Goal: Task Accomplishment & Management: Use online tool/utility

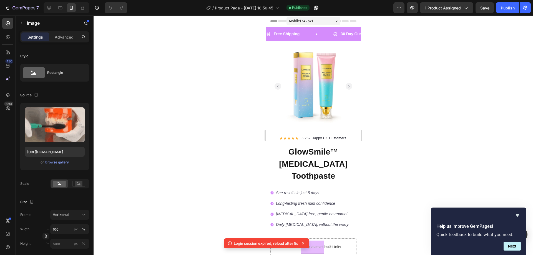
scroll to position [250, 0]
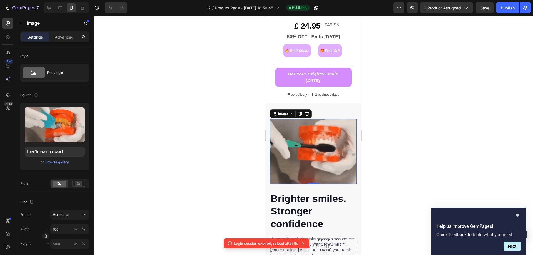
click at [316, 136] on img at bounding box center [313, 151] width 87 height 65
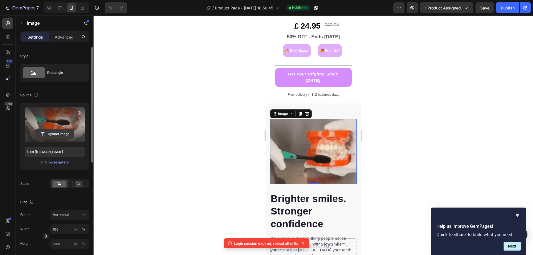
click at [54, 133] on input "file" at bounding box center [55, 133] width 38 height 9
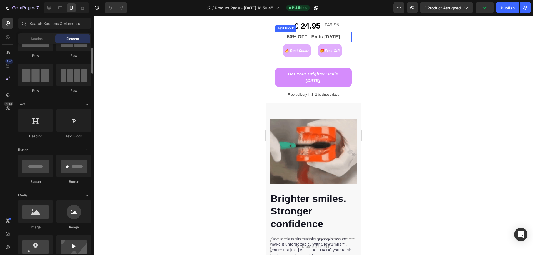
scroll to position [278, 0]
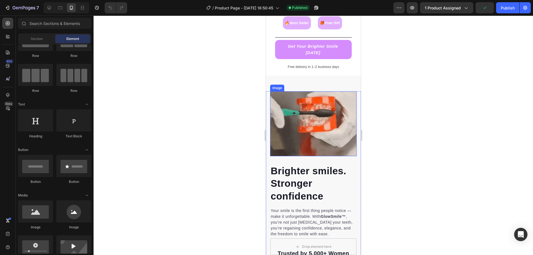
click at [322, 131] on img at bounding box center [313, 123] width 87 height 65
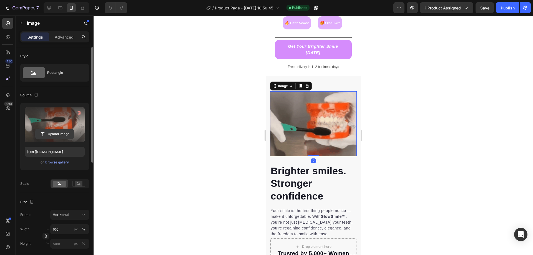
click at [54, 136] on input "file" at bounding box center [55, 133] width 38 height 9
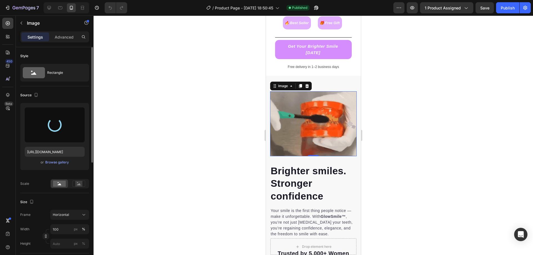
type input "[URL][DOMAIN_NAME]"
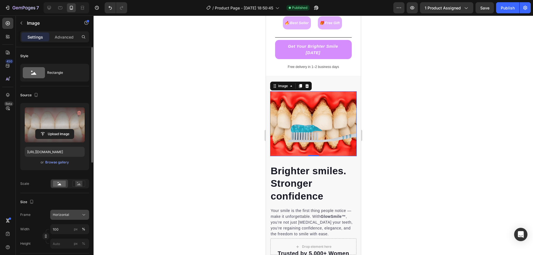
click at [67, 213] on span "Horizontal" at bounding box center [61, 214] width 16 height 5
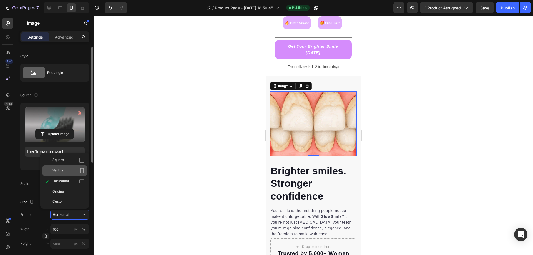
click at [75, 172] on div "Vertical" at bounding box center [68, 171] width 32 height 6
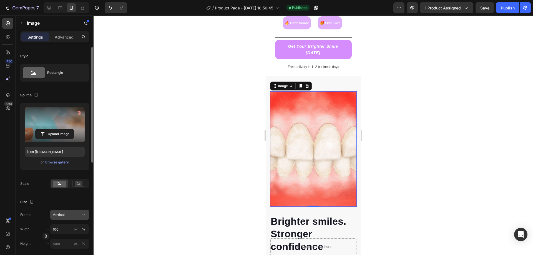
click at [69, 217] on div "Vertical" at bounding box center [66, 214] width 27 height 5
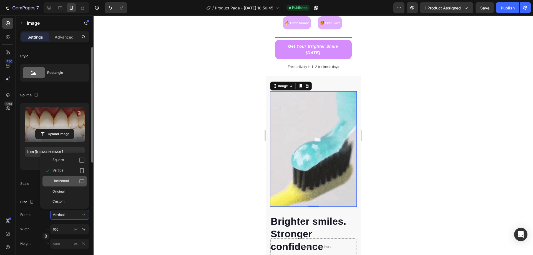
click at [81, 183] on icon at bounding box center [82, 182] width 6 height 6
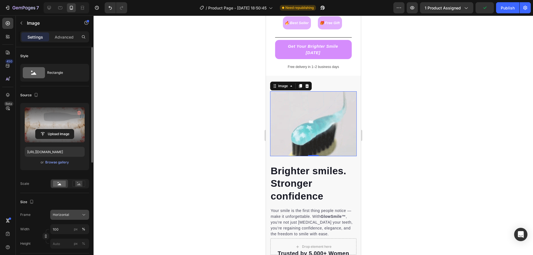
click at [68, 214] on span "Horizontal" at bounding box center [61, 214] width 16 height 5
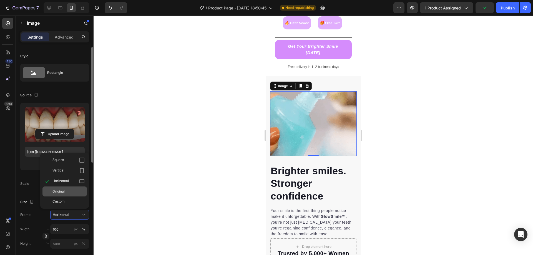
click at [74, 192] on div "Original" at bounding box center [68, 191] width 32 height 5
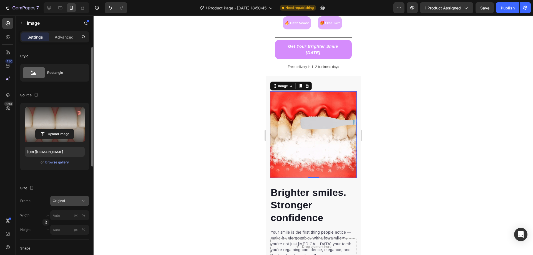
click at [72, 199] on div "Original" at bounding box center [66, 201] width 27 height 5
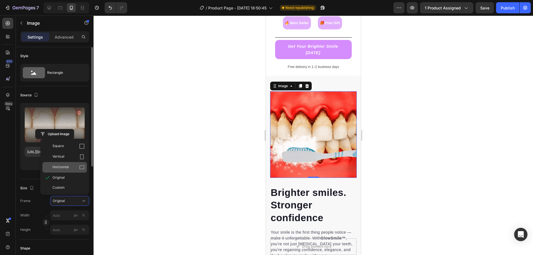
click at [74, 170] on div "Horizontal" at bounding box center [68, 168] width 32 height 6
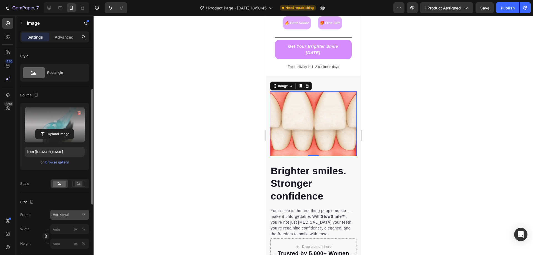
scroll to position [28, 0]
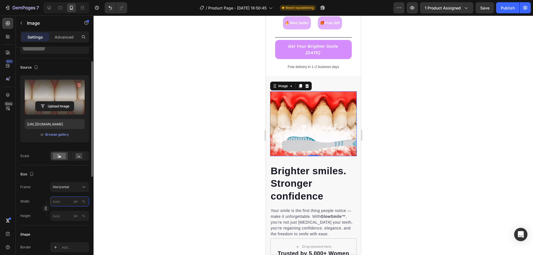
click at [59, 202] on input "px %" at bounding box center [69, 202] width 39 height 10
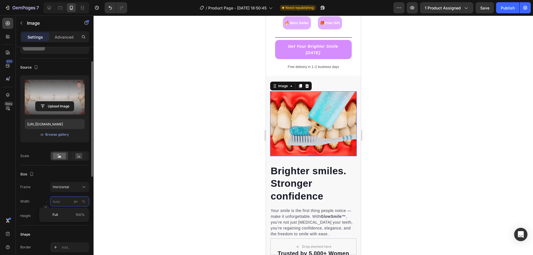
type input "1"
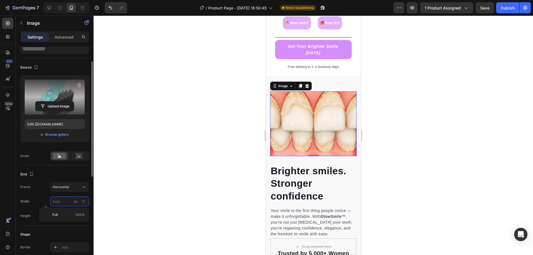
type input "1"
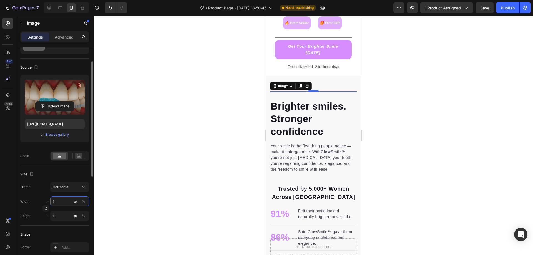
type input "10"
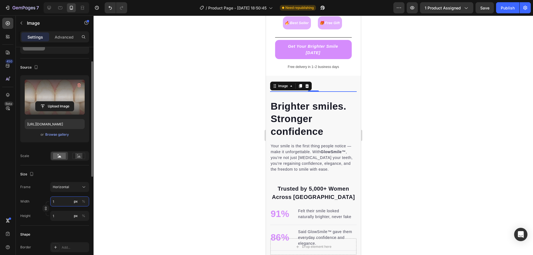
type input "8"
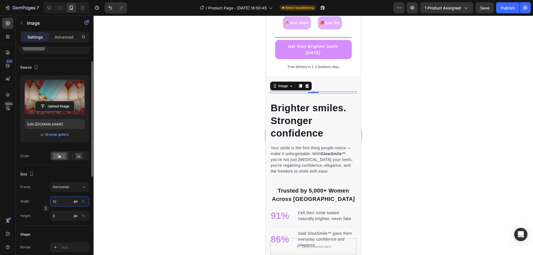
type input "100"
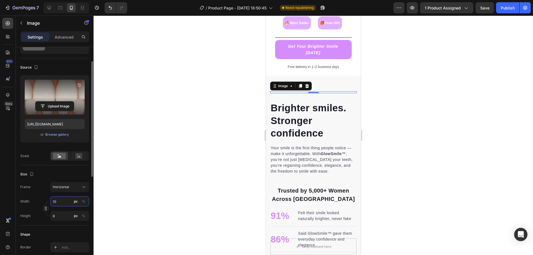
type input "75"
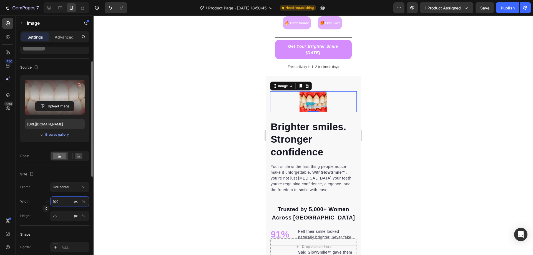
type input "1000"
type input "750"
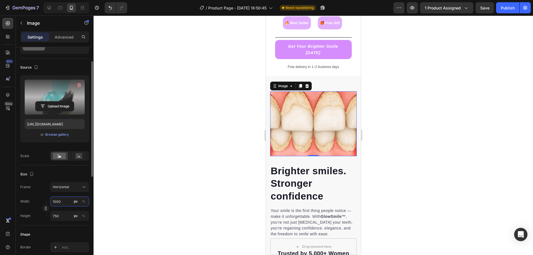
type input "10000"
type input "7500"
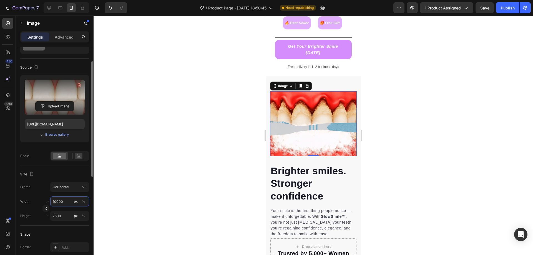
type input "1000"
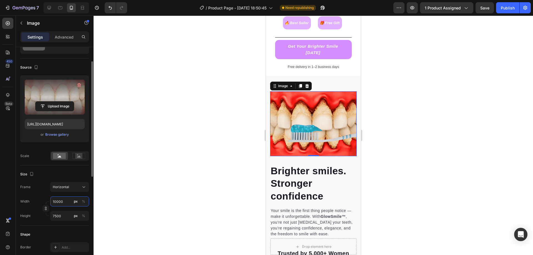
type input "750"
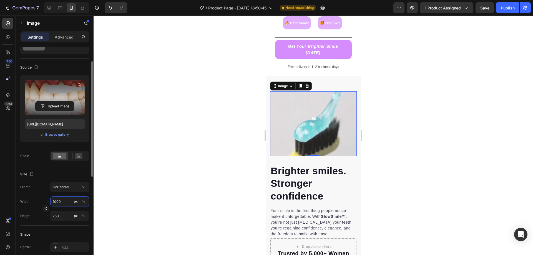
type input "100"
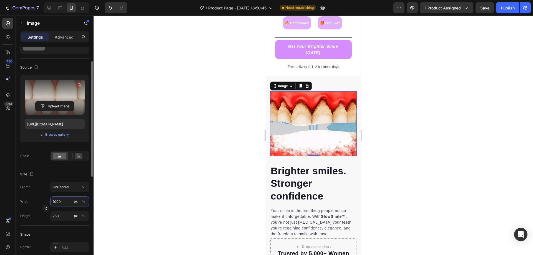
type input "75"
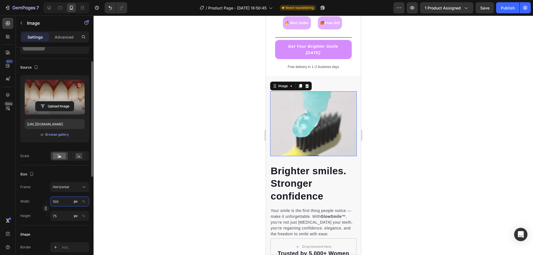
type input "10"
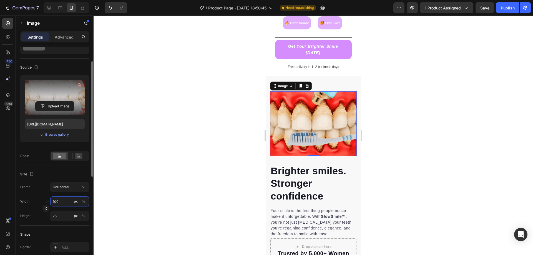
type input "8"
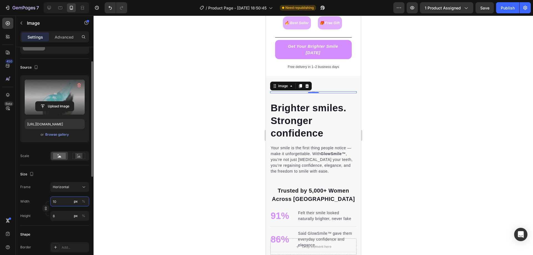
type input "1"
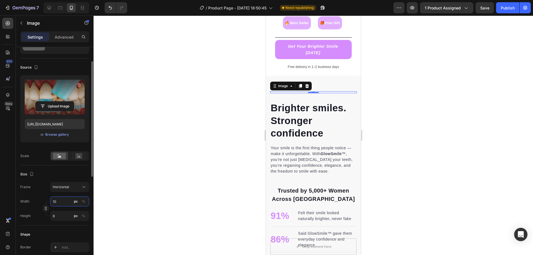
type input "1"
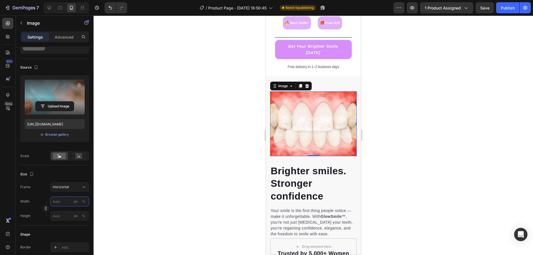
type input "1"
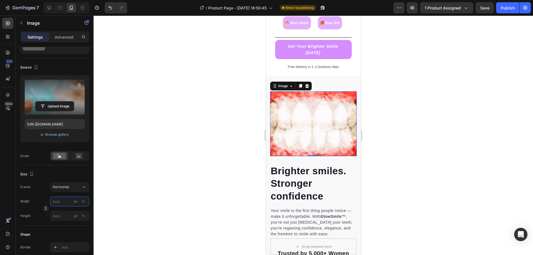
type input "1"
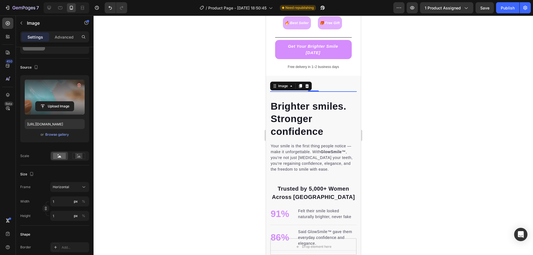
click at [105, 189] on div at bounding box center [314, 136] width 440 height 240
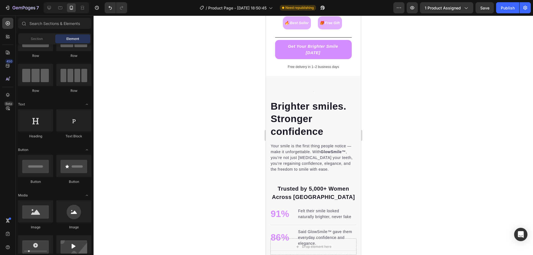
scroll to position [0, 0]
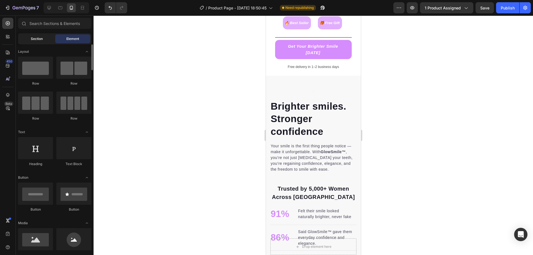
click at [41, 41] on span "Section" at bounding box center [37, 38] width 12 height 5
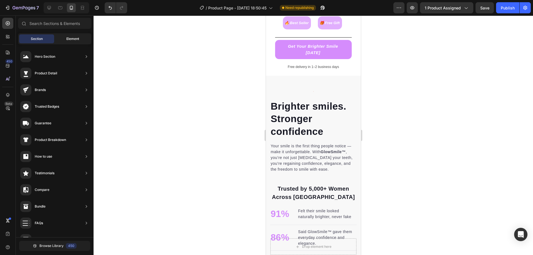
click at [74, 36] on div "Element" at bounding box center [72, 38] width 35 height 9
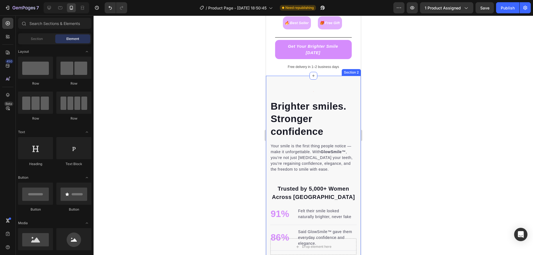
click at [323, 89] on div "Brighter smiles. Stronger confidence Heading Your smile is the first thing peop…" at bounding box center [313, 223] width 95 height 295
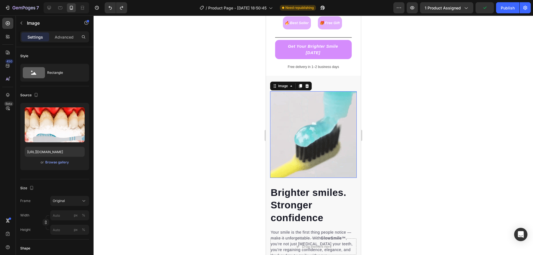
click at [310, 130] on img at bounding box center [313, 134] width 87 height 87
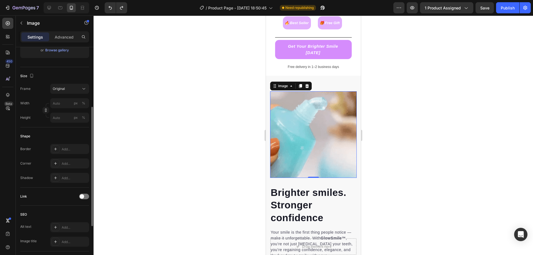
scroll to position [57, 0]
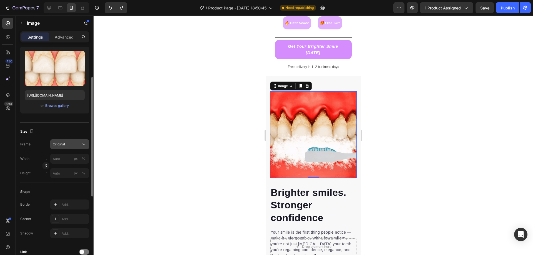
click at [70, 144] on div "Original" at bounding box center [66, 144] width 27 height 5
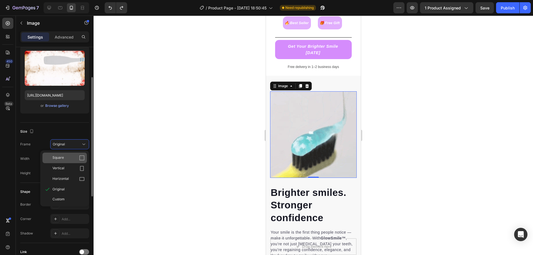
click at [78, 162] on div "Square" at bounding box center [64, 158] width 44 height 11
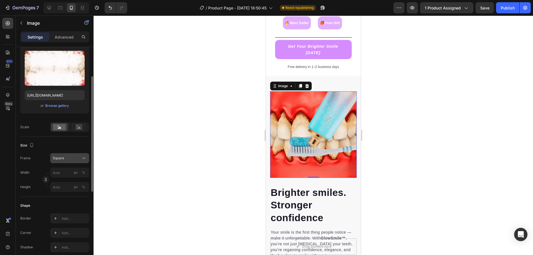
click at [73, 158] on div "Square" at bounding box center [66, 158] width 27 height 5
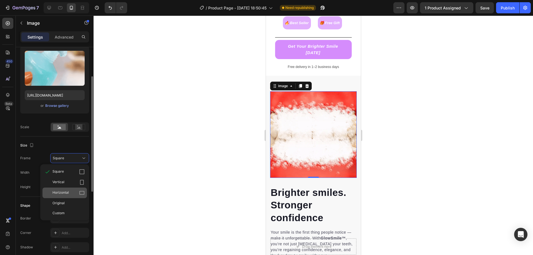
click at [72, 191] on div "Horizontal" at bounding box center [68, 193] width 32 height 6
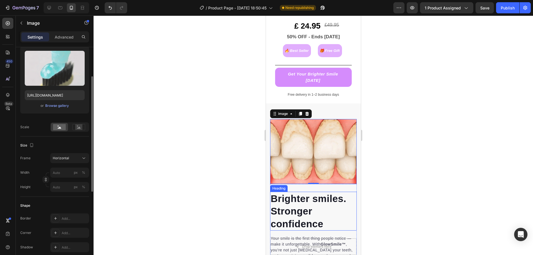
scroll to position [278, 0]
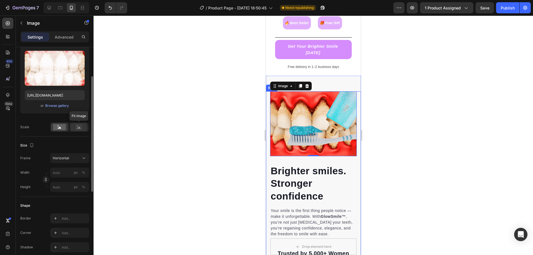
click at [75, 126] on icon at bounding box center [78, 127] width 13 height 6
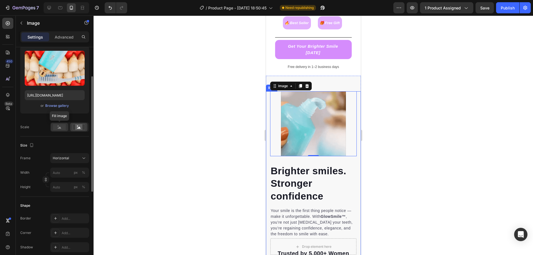
click at [55, 127] on rect at bounding box center [59, 127] width 13 height 6
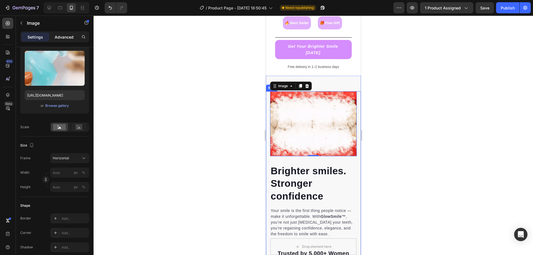
click at [57, 34] on p "Advanced" at bounding box center [64, 37] width 19 height 6
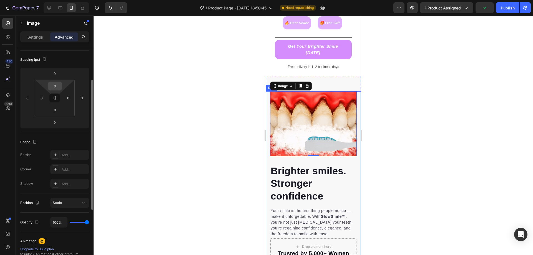
click at [57, 87] on input "0" at bounding box center [54, 86] width 11 height 8
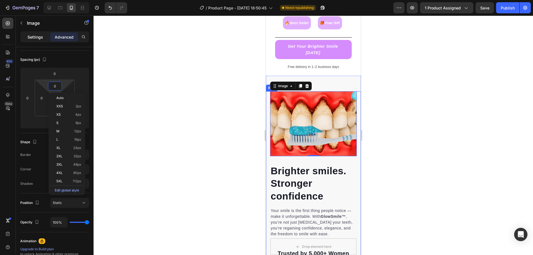
click at [40, 37] on p "Settings" at bounding box center [35, 37] width 16 height 6
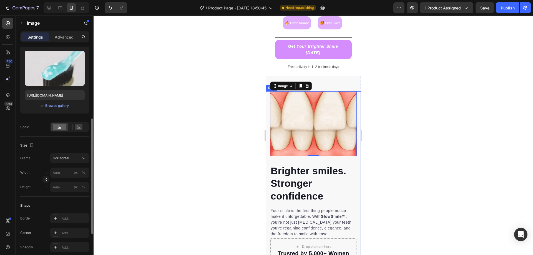
scroll to position [84, 0]
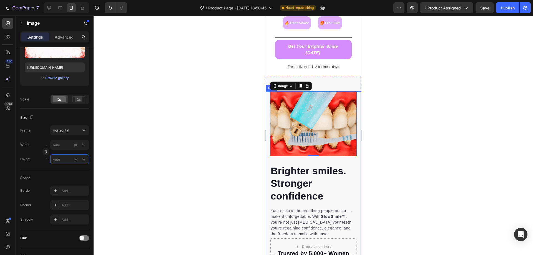
click at [65, 159] on input "px %" at bounding box center [69, 159] width 39 height 10
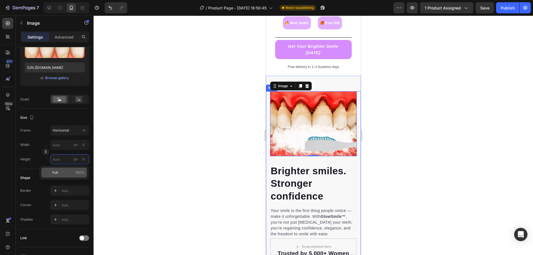
type input "1"
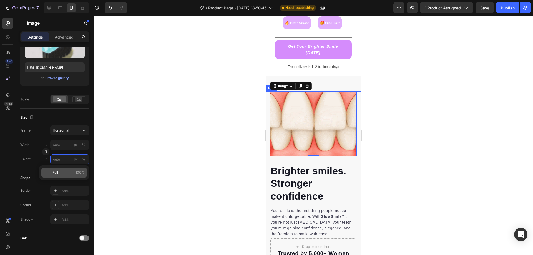
type input "1"
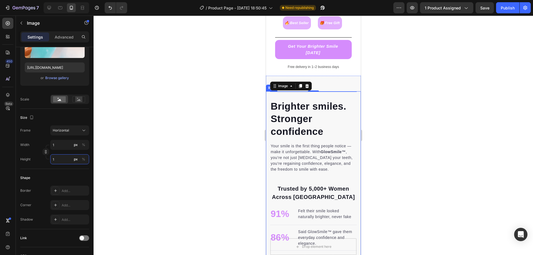
type input "13"
type input "10"
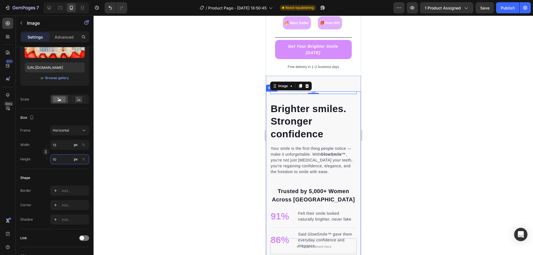
type input "133"
type input "100"
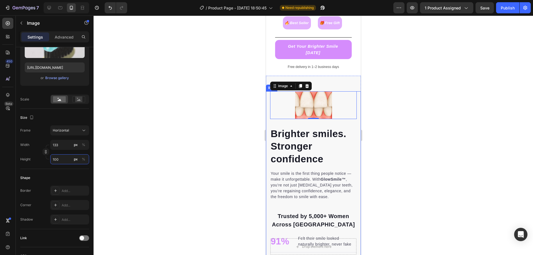
type input "1333"
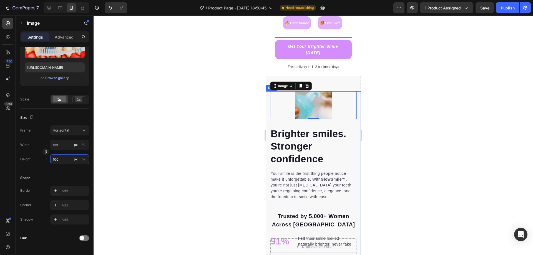
type input "1000"
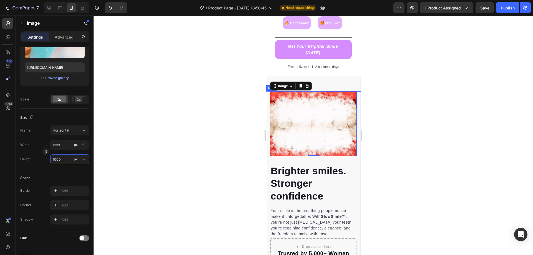
type input "13333"
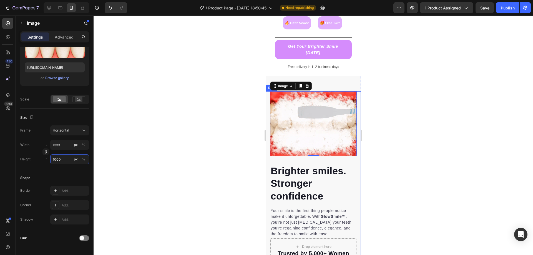
type input "10000"
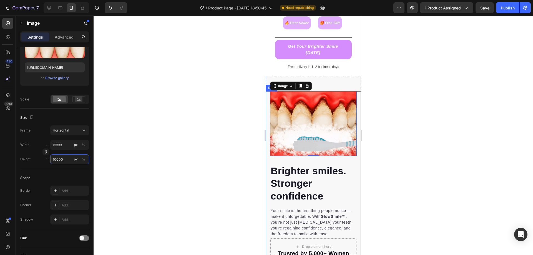
type input "1333"
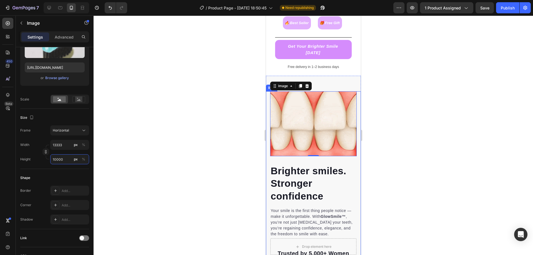
type input "1000"
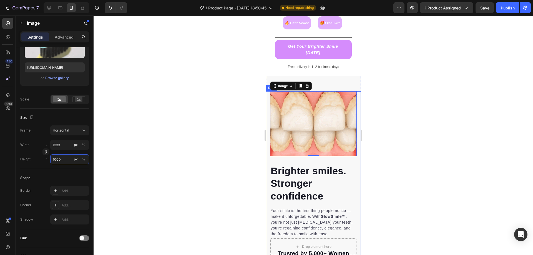
type input "133"
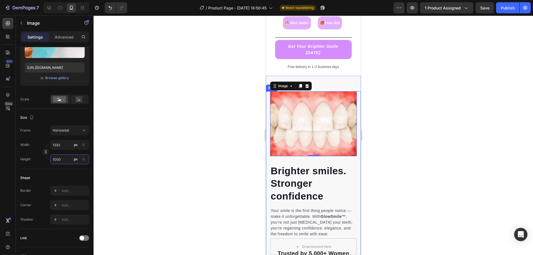
type input "100"
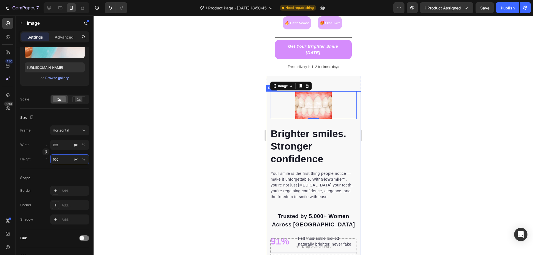
type input "13"
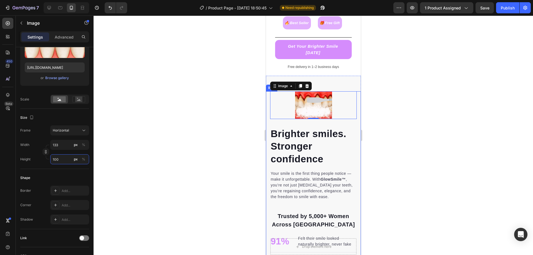
type input "10"
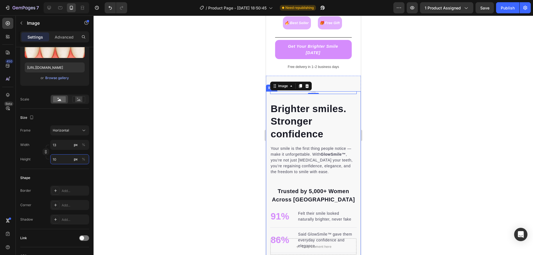
type input "1"
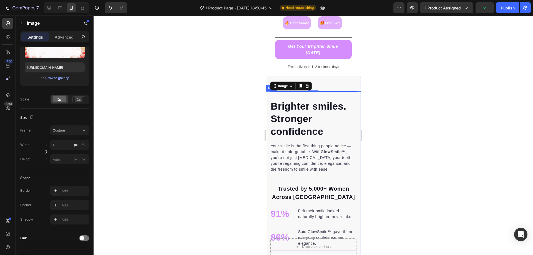
click at [142, 151] on div at bounding box center [314, 136] width 440 height 240
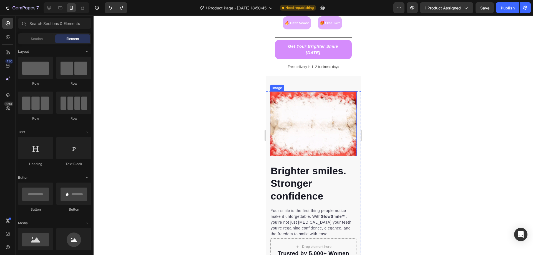
click at [329, 117] on img at bounding box center [313, 123] width 87 height 65
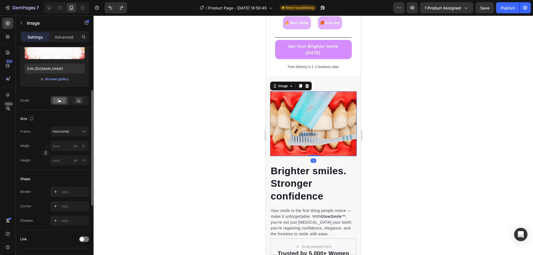
scroll to position [111, 0]
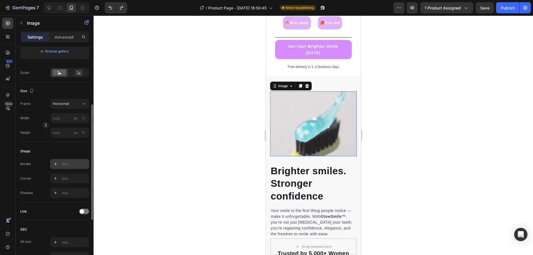
click at [67, 165] on div "Add..." at bounding box center [75, 164] width 26 height 5
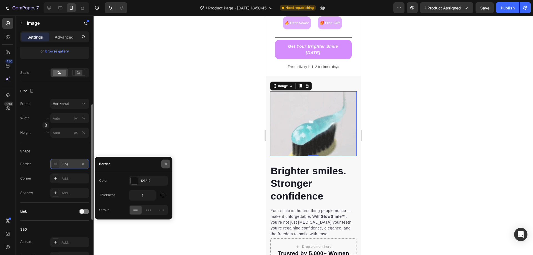
click at [167, 164] on icon "button" at bounding box center [166, 164] width 4 height 4
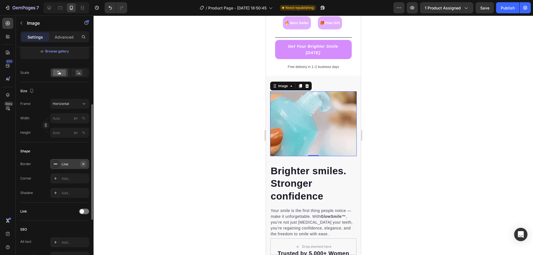
click at [85, 164] on icon "button" at bounding box center [83, 164] width 4 height 4
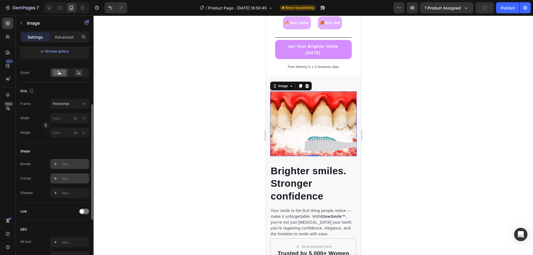
click at [79, 180] on div "Add..." at bounding box center [75, 178] width 26 height 5
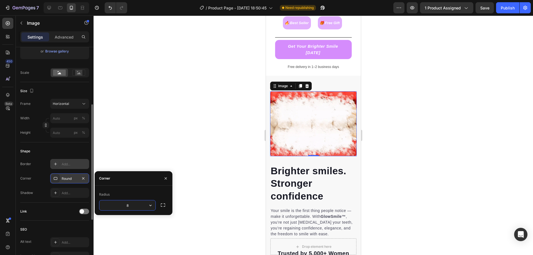
click at [130, 207] on input "8" at bounding box center [127, 206] width 56 height 10
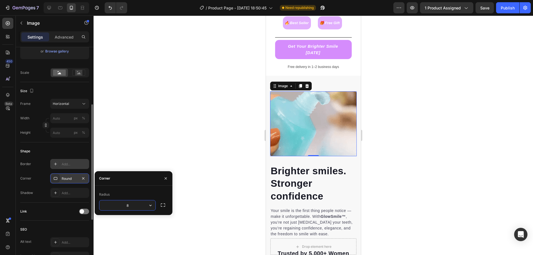
drag, startPoint x: 129, startPoint y: 206, endPoint x: 124, endPoint y: 206, distance: 4.5
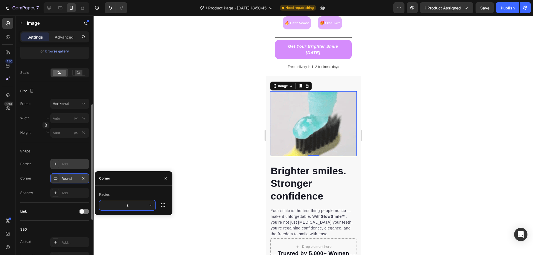
click at [124, 206] on input "8" at bounding box center [127, 206] width 56 height 10
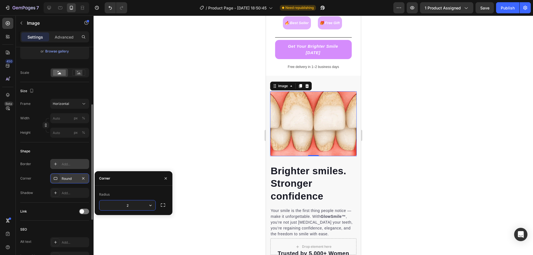
type input "20"
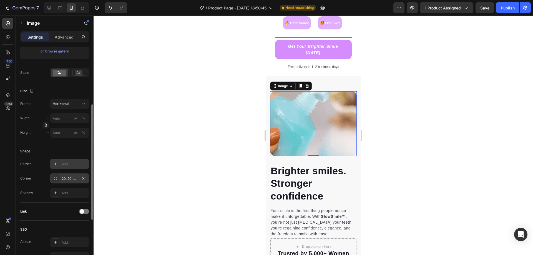
click at [204, 145] on div at bounding box center [314, 136] width 440 height 240
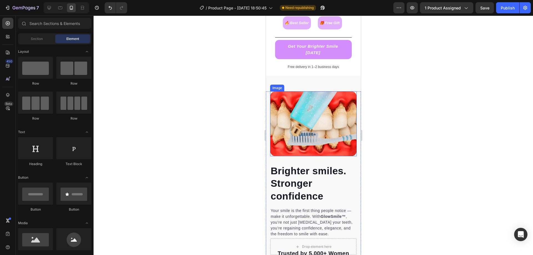
click at [292, 141] on img at bounding box center [313, 123] width 87 height 65
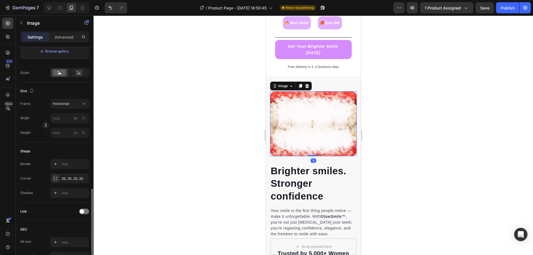
scroll to position [167, 0]
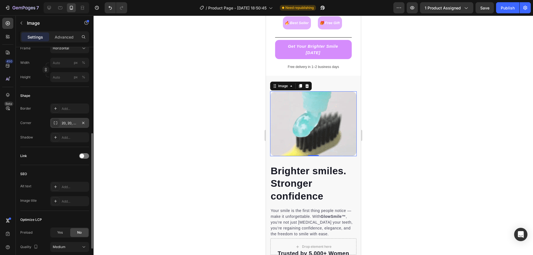
click at [69, 120] on div "20, 20, 20, 20" at bounding box center [69, 123] width 39 height 10
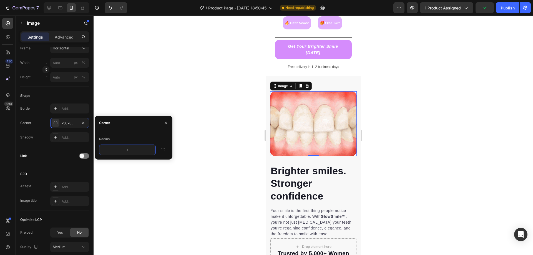
type input "16"
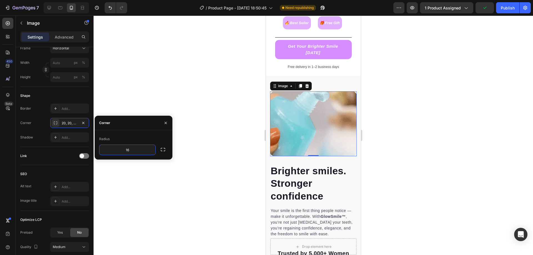
click at [237, 145] on div at bounding box center [314, 136] width 440 height 240
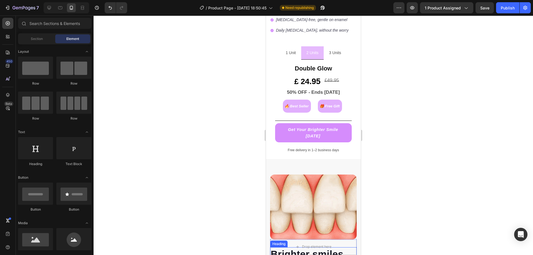
scroll to position [306, 0]
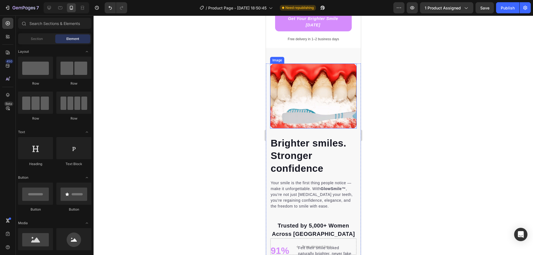
click at [309, 101] on img at bounding box center [313, 96] width 87 height 65
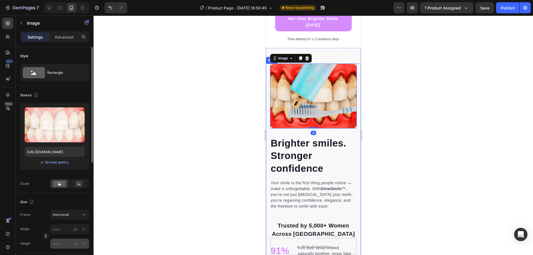
scroll to position [83, 0]
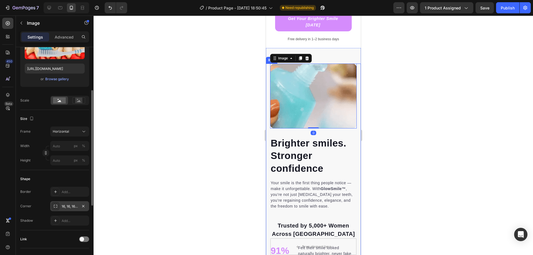
click at [69, 207] on div "16, 16, 16, 16" at bounding box center [70, 206] width 16 height 5
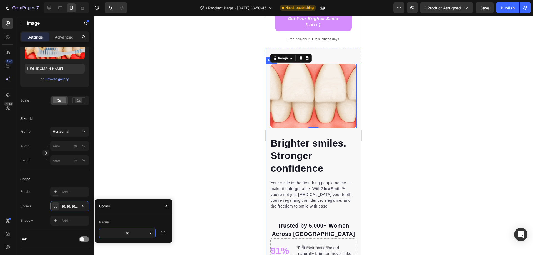
click at [130, 235] on input "16" at bounding box center [127, 233] width 56 height 10
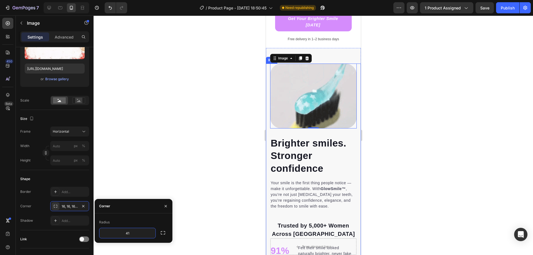
type input "4"
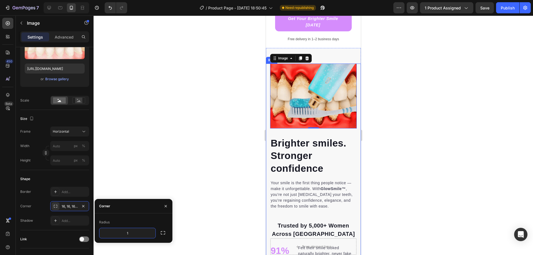
type input "14"
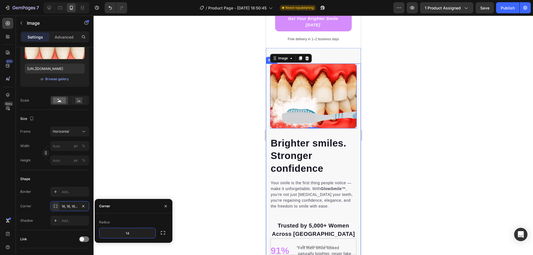
click at [224, 90] on div at bounding box center [314, 136] width 440 height 240
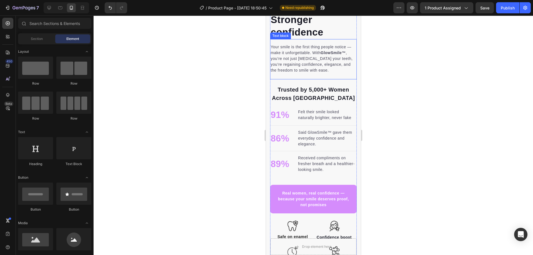
scroll to position [278, 0]
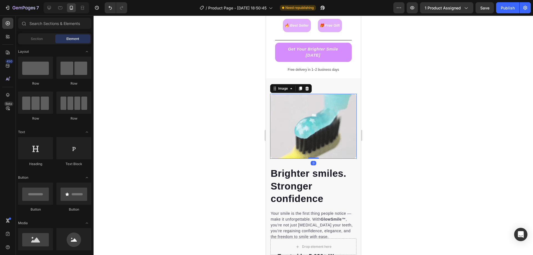
click at [313, 138] on img at bounding box center [313, 126] width 87 height 65
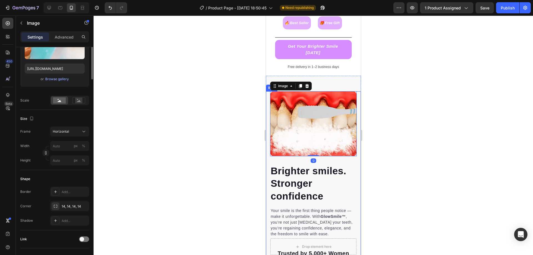
scroll to position [111, 0]
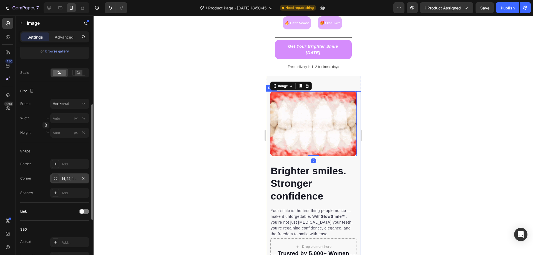
click at [69, 177] on div "14, 14, 14, 14" at bounding box center [70, 178] width 16 height 5
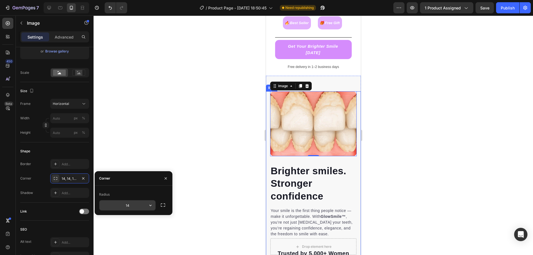
click at [123, 204] on input "14" at bounding box center [127, 206] width 56 height 10
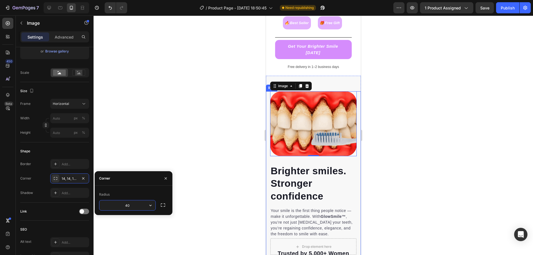
type input "400"
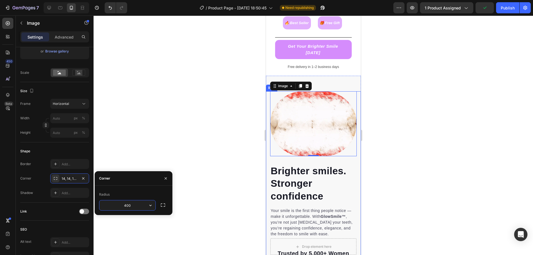
click at [180, 201] on div at bounding box center [314, 136] width 440 height 240
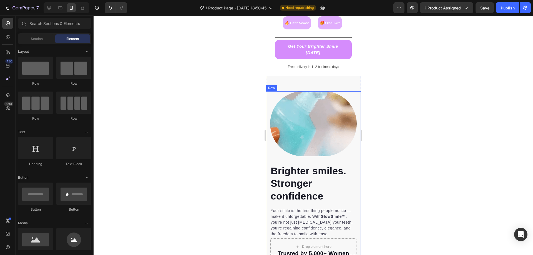
click at [233, 197] on div at bounding box center [314, 136] width 440 height 240
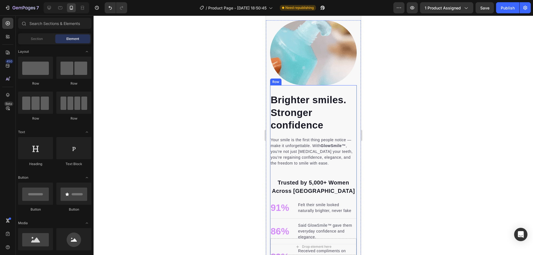
scroll to position [324, 0]
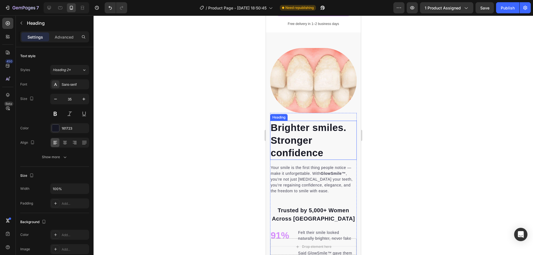
click at [329, 141] on h2 "Brighter smiles. Stronger confidence" at bounding box center [313, 140] width 87 height 39
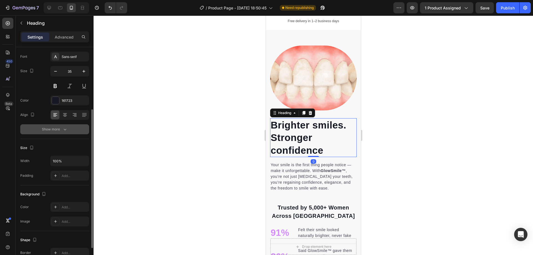
scroll to position [0, 0]
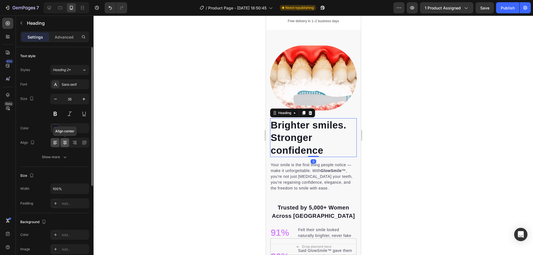
click at [67, 144] on icon at bounding box center [65, 143] width 6 height 6
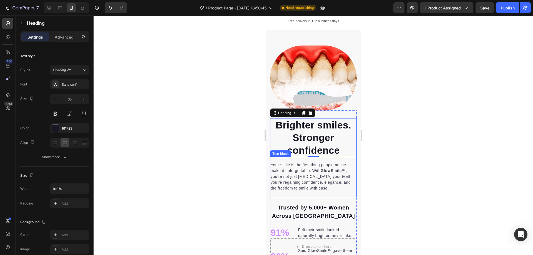
click at [308, 175] on p "Your smile is the first thing people notice — make it unforgettable. With GlowS…" at bounding box center [314, 176] width 86 height 29
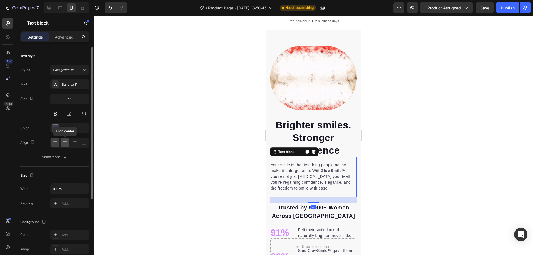
click at [64, 143] on icon at bounding box center [65, 143] width 4 height 1
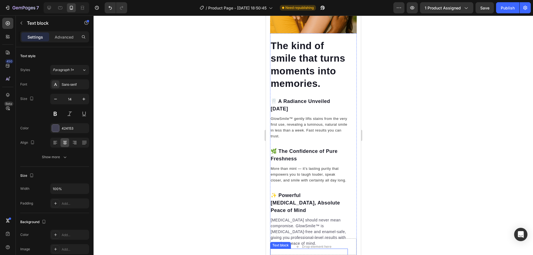
scroll to position [740, 0]
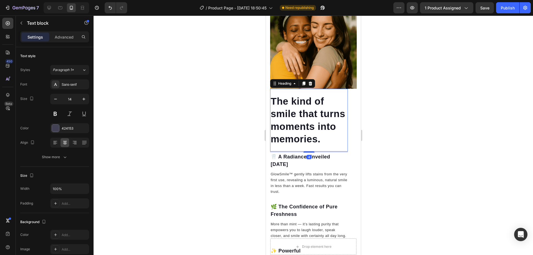
click at [283, 129] on h2 "The kind of smile that turns moments into memories." at bounding box center [309, 120] width 78 height 52
click at [67, 142] on icon at bounding box center [65, 143] width 6 height 6
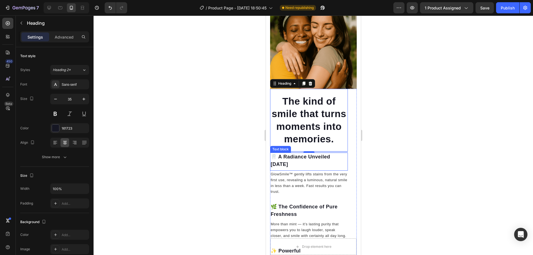
click at [312, 156] on p "🦷 A Radiance Unveiled [DATE]" at bounding box center [309, 160] width 77 height 15
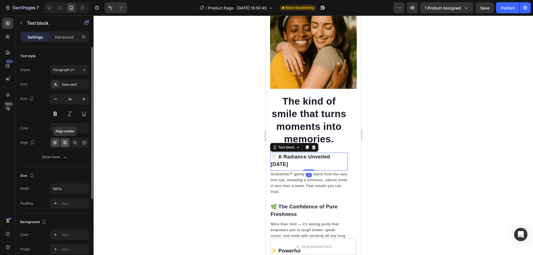
click at [67, 144] on icon at bounding box center [65, 143] width 6 height 6
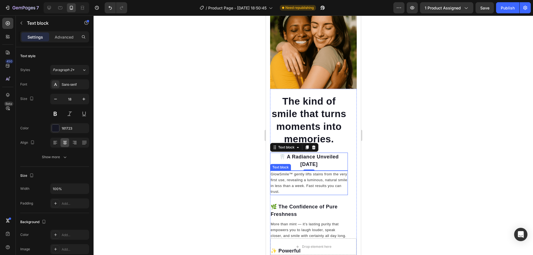
click at [311, 182] on span "GlowSmile™ gently lifts stains from the very first use, revealing a luminous, n…" at bounding box center [309, 183] width 77 height 22
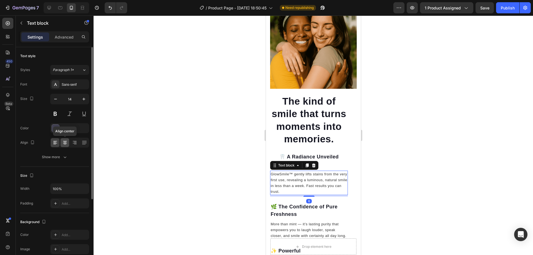
click at [64, 140] on icon at bounding box center [65, 143] width 6 height 6
click at [292, 208] on p "🌿 The Confidence of Pure Freshness" at bounding box center [309, 210] width 77 height 15
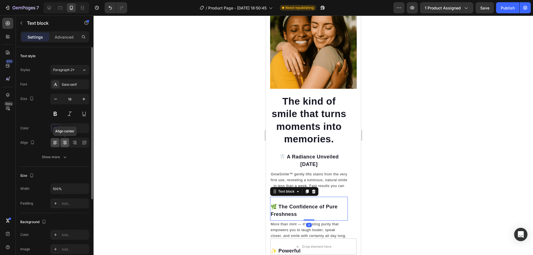
click at [65, 144] on icon at bounding box center [65, 144] width 3 height 1
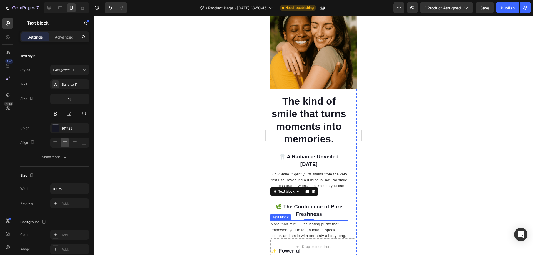
click at [290, 226] on span "More than mint — it’s lasting purity that empowers you to laugh louder, speak c…" at bounding box center [309, 230] width 76 height 16
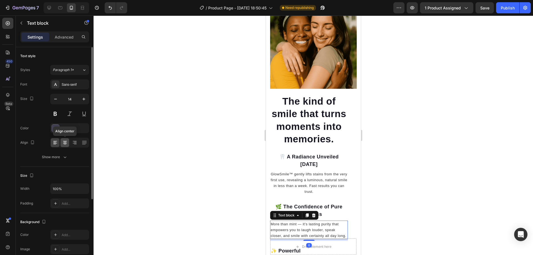
click at [67, 142] on icon at bounding box center [65, 143] width 6 height 6
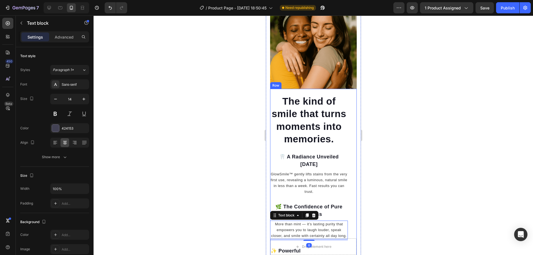
scroll to position [796, 0]
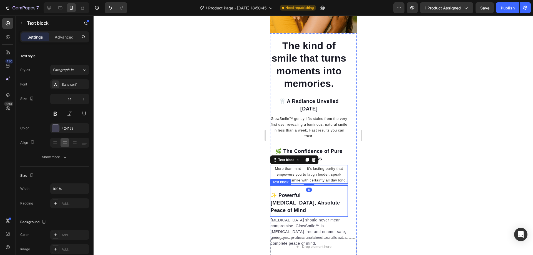
click at [304, 198] on p "✨ Powerful [MEDICAL_DATA], Absolute Peace of Mind" at bounding box center [309, 203] width 77 height 22
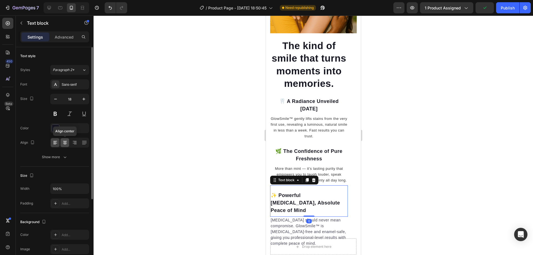
click at [65, 141] on icon at bounding box center [65, 141] width 4 height 1
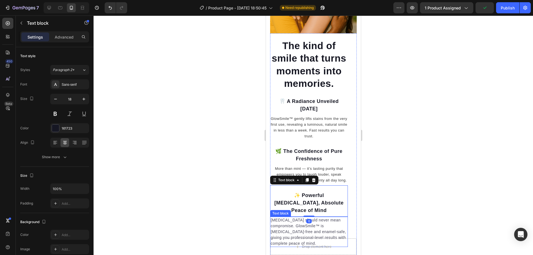
scroll to position [824, 0]
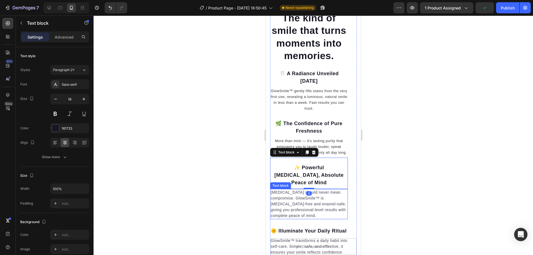
click at [298, 195] on p "[MEDICAL_DATA] should never mean compromise. GlowSmile™ is [MEDICAL_DATA]-free …" at bounding box center [309, 204] width 77 height 29
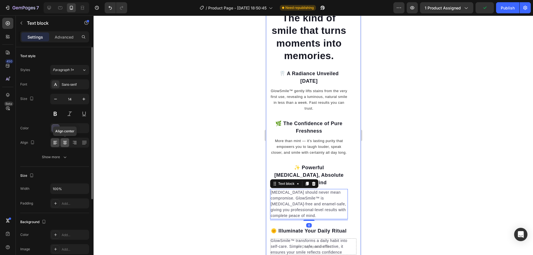
click at [67, 141] on icon at bounding box center [65, 141] width 4 height 1
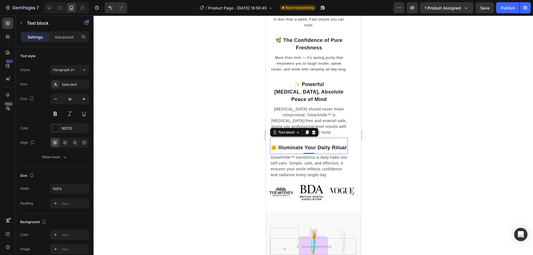
click at [292, 146] on p "🌞 Illuminate Your Daily Ritual" at bounding box center [309, 147] width 77 height 7
click at [62, 144] on div at bounding box center [65, 142] width 9 height 9
click at [282, 162] on p "GlowSmile™ transforms a daily habit into self-care. Simple, safe, and effective…" at bounding box center [309, 166] width 77 height 23
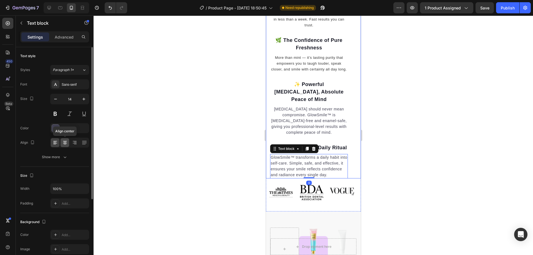
click at [61, 142] on div at bounding box center [65, 142] width 9 height 9
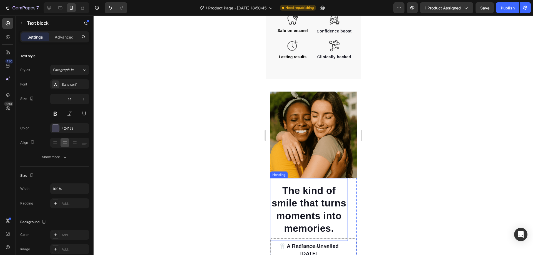
scroll to position [706, 0]
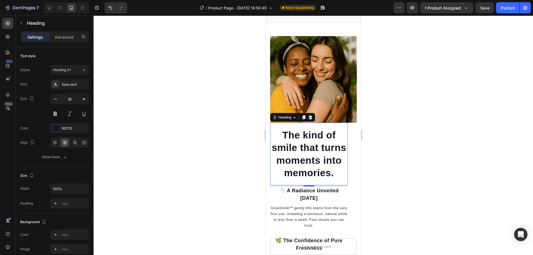
click at [306, 159] on h2 "The kind of smile that turns moments into memories." at bounding box center [309, 154] width 78 height 52
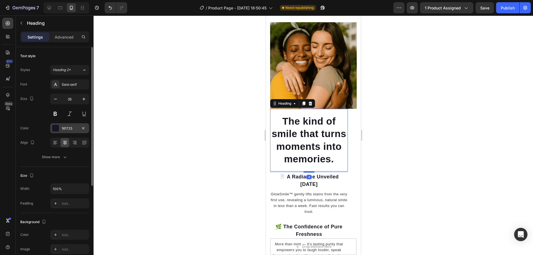
click at [66, 127] on div "161723" at bounding box center [70, 128] width 16 height 5
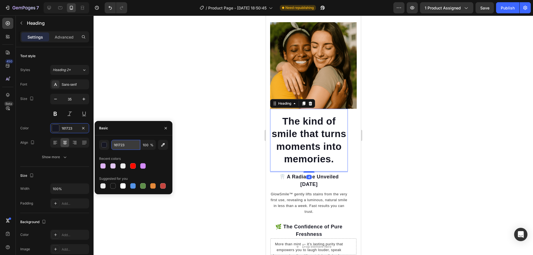
click at [121, 147] on input "161723" at bounding box center [125, 145] width 29 height 10
click at [113, 186] on div at bounding box center [113, 186] width 6 height 6
click at [113, 148] on input "151515" at bounding box center [125, 145] width 29 height 10
type input "000"
click at [144, 112] on div at bounding box center [314, 136] width 440 height 240
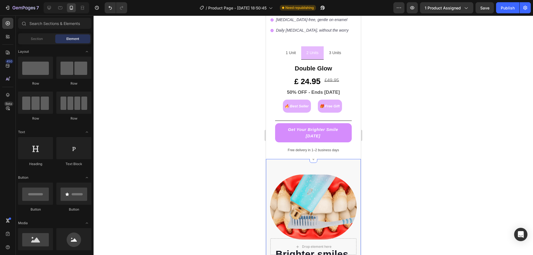
scroll to position [250, 0]
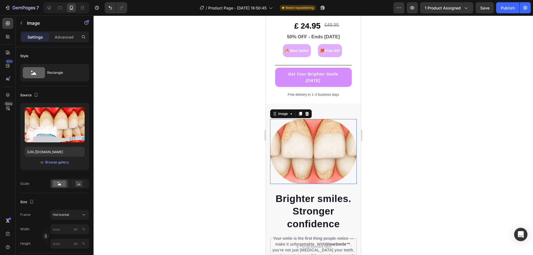
click at [309, 167] on img at bounding box center [313, 151] width 87 height 65
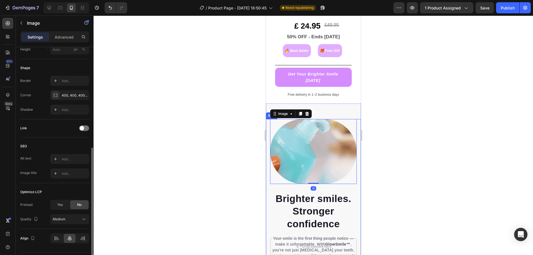
scroll to position [209, 0]
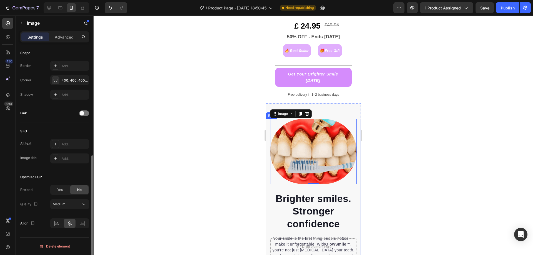
click at [38, 177] on div "Optimize LCP" at bounding box center [31, 177] width 22 height 5
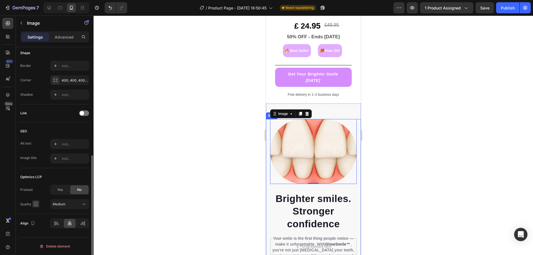
click at [35, 204] on icon "button" at bounding box center [36, 204] width 6 height 6
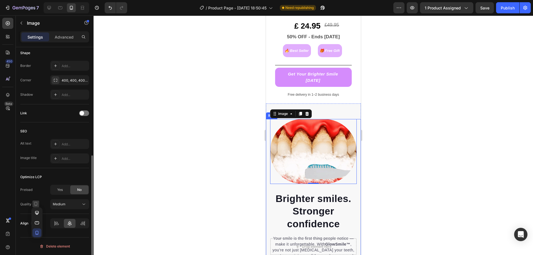
click at [35, 204] on icon "button" at bounding box center [36, 204] width 6 height 6
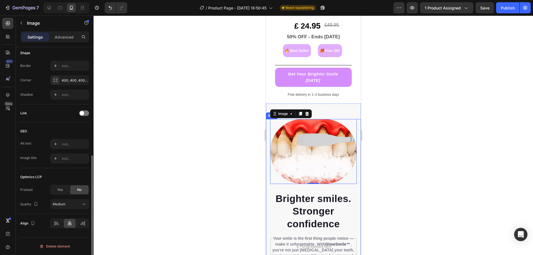
click at [27, 131] on div "SEO" at bounding box center [54, 131] width 69 height 9
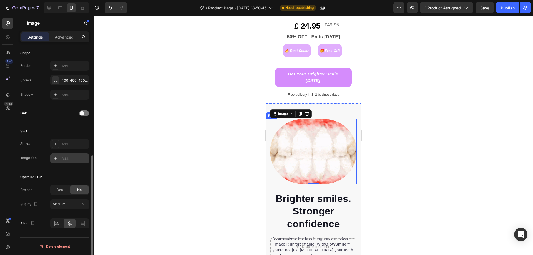
click at [67, 158] on div "Add..." at bounding box center [75, 158] width 26 height 5
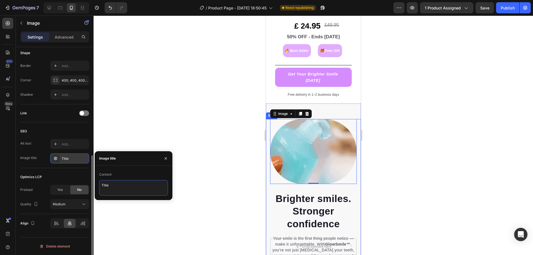
click at [123, 185] on textarea "Title" at bounding box center [133, 188] width 69 height 16
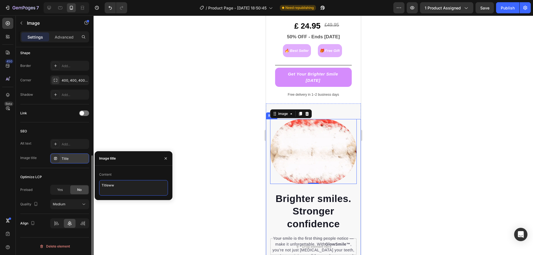
type textarea "Titleww"
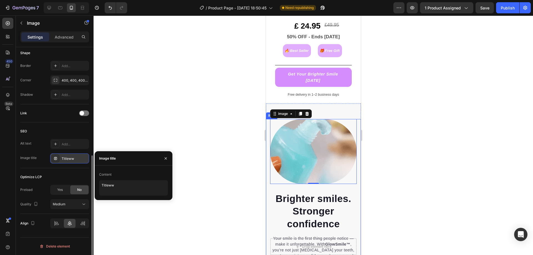
click at [122, 156] on div "Image title" at bounding box center [134, 158] width 78 height 14
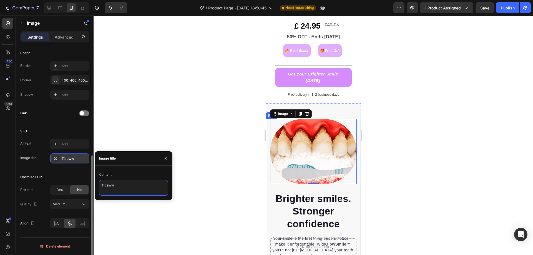
drag, startPoint x: 119, startPoint y: 186, endPoint x: 85, endPoint y: 191, distance: 34.5
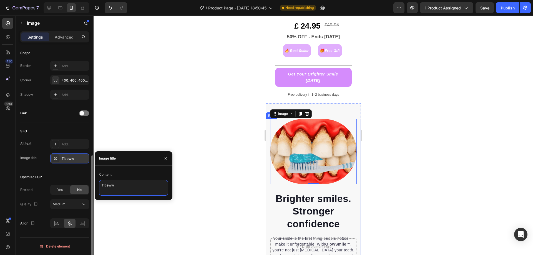
click at [85, 191] on div "450 Beta Sections(18) Elements(84) Section Element Hero Section Product Detail …" at bounding box center [47, 136] width 94 height 240
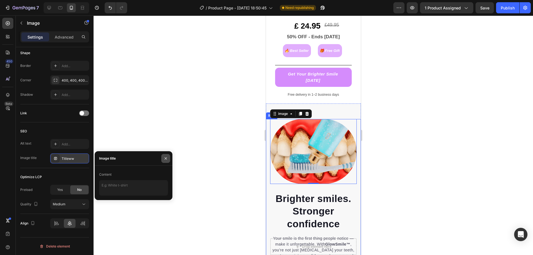
click at [169, 156] on button "button" at bounding box center [165, 158] width 9 height 9
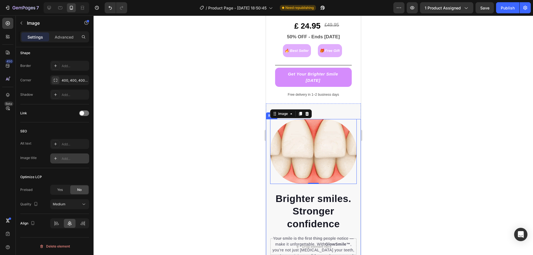
click at [0, 151] on div "450 Beta" at bounding box center [8, 136] width 16 height 240
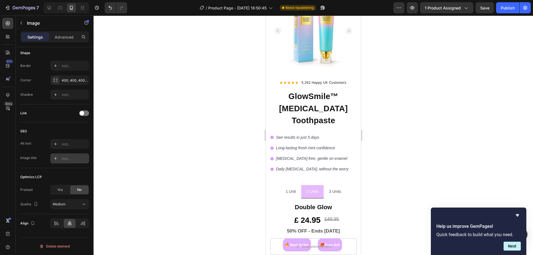
scroll to position [28, 0]
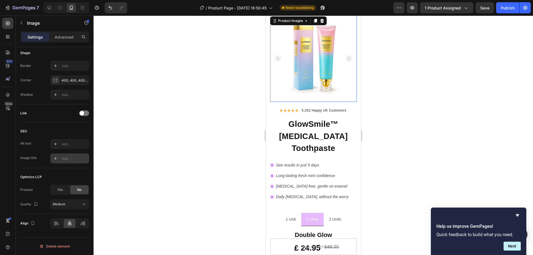
click at [314, 73] on img at bounding box center [313, 58] width 87 height 87
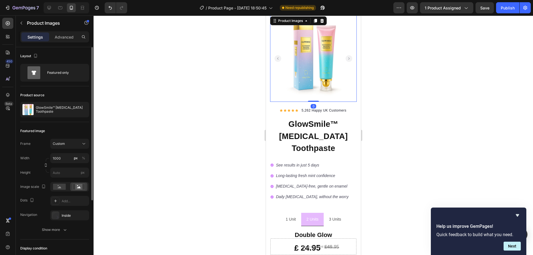
scroll to position [103, 0]
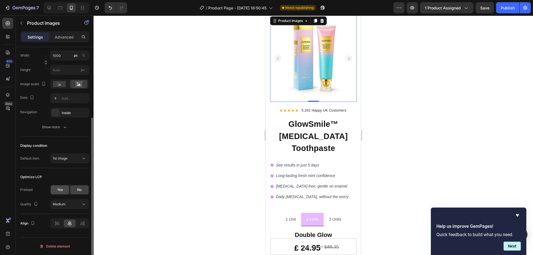
click at [63, 189] on div "Yes" at bounding box center [60, 190] width 18 height 9
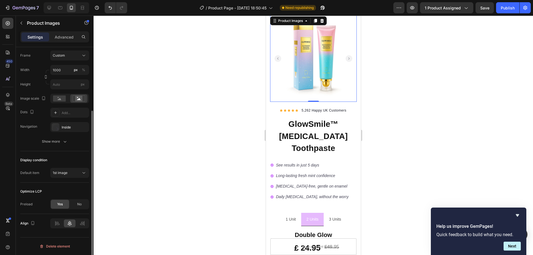
scroll to position [88, 0]
click at [75, 203] on div "No" at bounding box center [79, 204] width 18 height 9
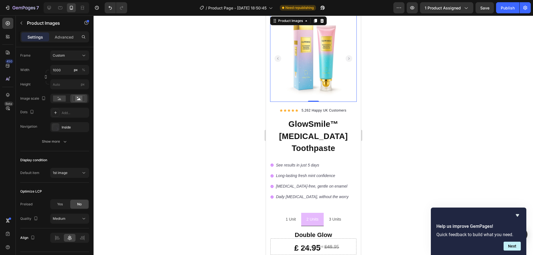
click at [116, 136] on div at bounding box center [314, 136] width 440 height 240
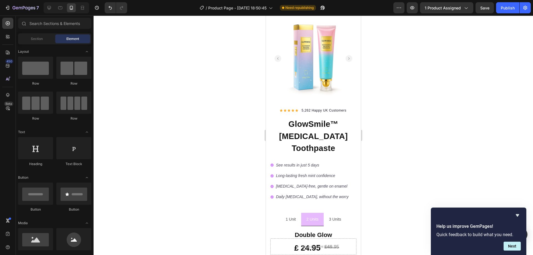
scroll to position [0, 0]
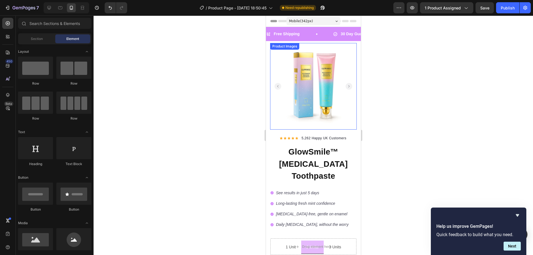
click at [298, 84] on img at bounding box center [313, 86] width 87 height 87
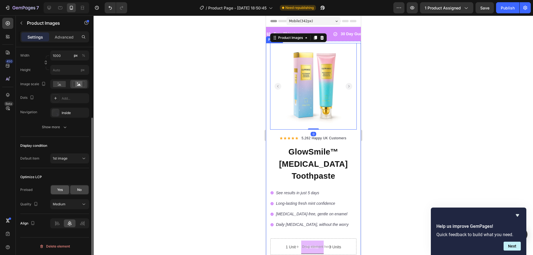
click at [61, 190] on span "Yes" at bounding box center [60, 189] width 6 height 5
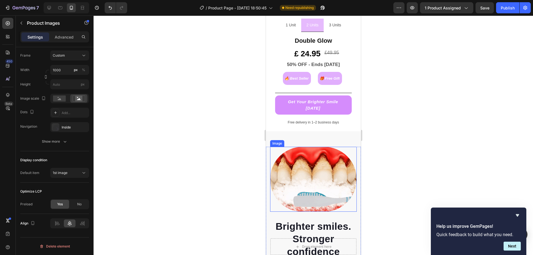
scroll to position [278, 0]
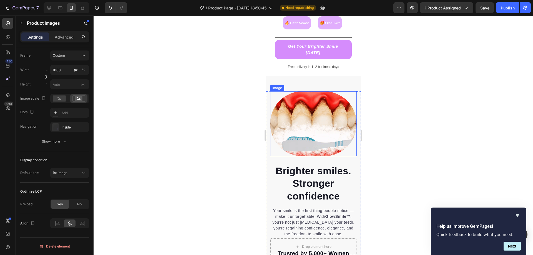
click at [320, 121] on img at bounding box center [313, 123] width 87 height 65
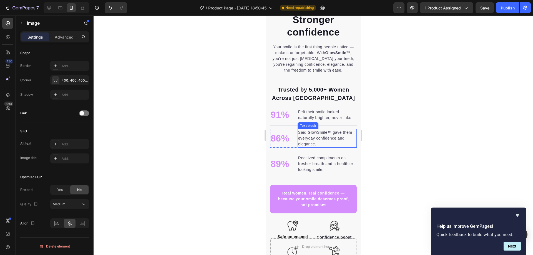
scroll to position [556, 0]
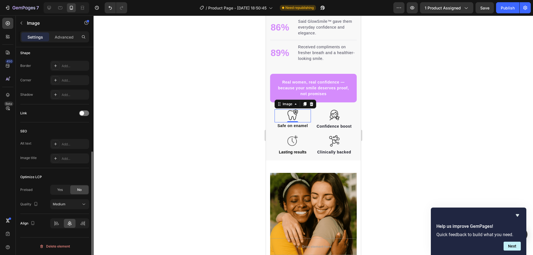
click at [296, 119] on img at bounding box center [292, 114] width 11 height 11
click at [69, 204] on div "Medium" at bounding box center [67, 204] width 28 height 5
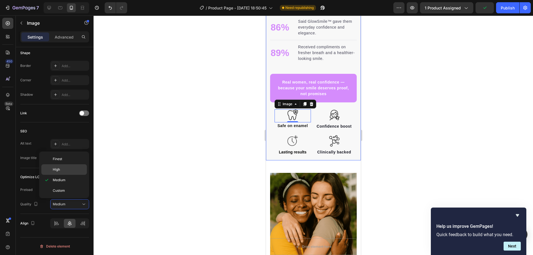
click at [68, 167] on p "High" at bounding box center [69, 169] width 32 height 5
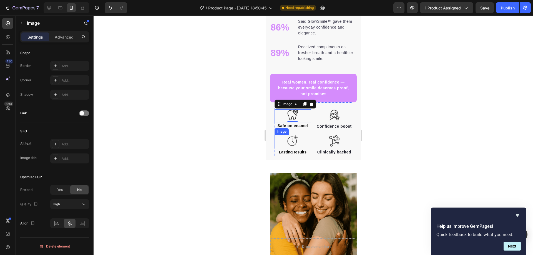
click at [294, 146] on img at bounding box center [292, 140] width 11 height 11
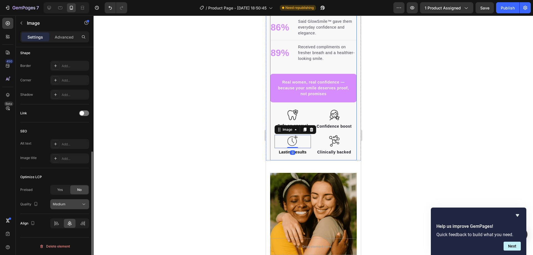
click at [67, 205] on div "Medium" at bounding box center [67, 204] width 28 height 5
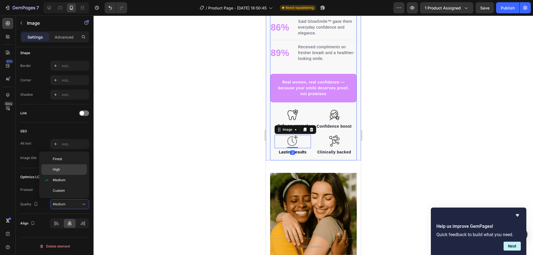
click at [68, 170] on p "High" at bounding box center [69, 169] width 32 height 5
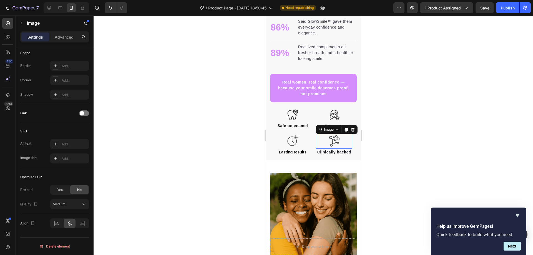
click at [334, 146] on img at bounding box center [334, 141] width 11 height 12
click at [65, 206] on span "Medium" at bounding box center [59, 204] width 13 height 4
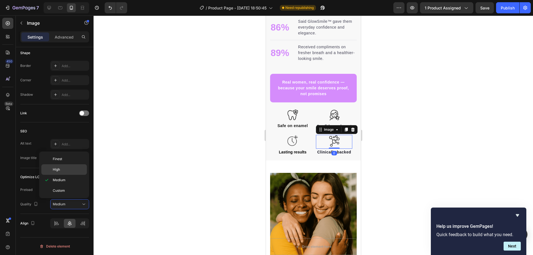
click at [75, 166] on div "High" at bounding box center [64, 169] width 46 height 11
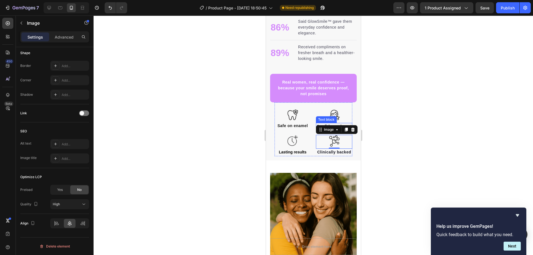
click at [331, 117] on img at bounding box center [334, 115] width 11 height 12
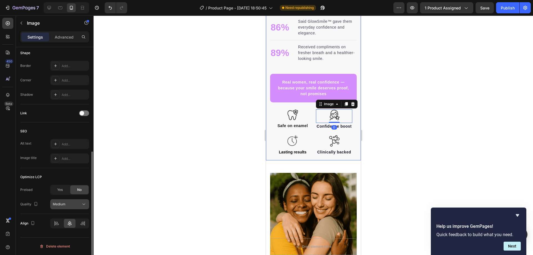
click at [72, 205] on div "Medium" at bounding box center [67, 204] width 28 height 5
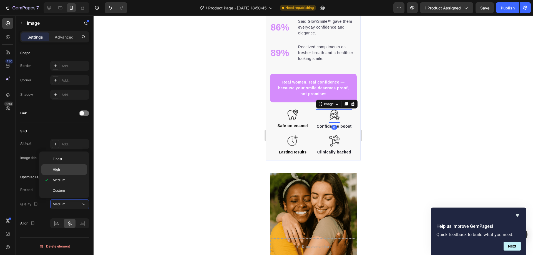
click at [64, 172] on p "High" at bounding box center [69, 169] width 32 height 5
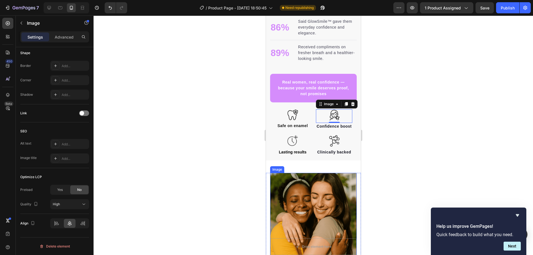
click at [338, 211] on img at bounding box center [313, 216] width 87 height 87
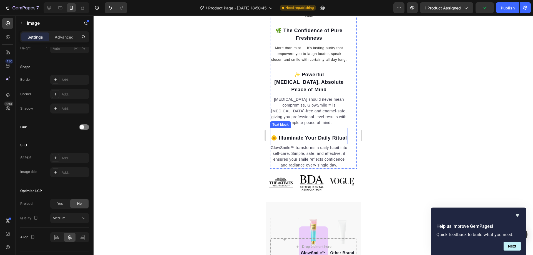
scroll to position [1028, 0]
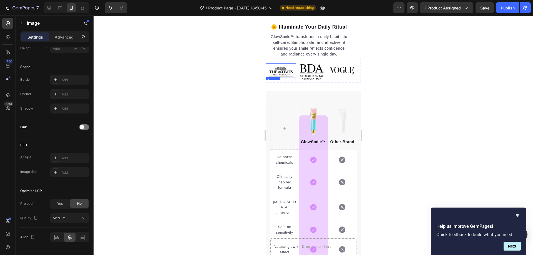
click at [283, 77] on img at bounding box center [281, 71] width 26 height 11
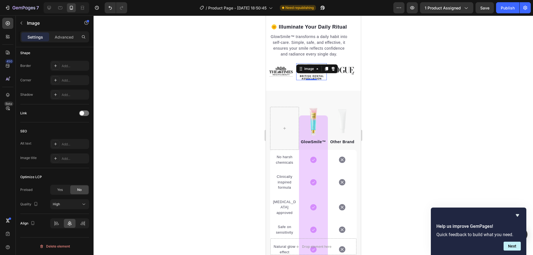
click at [306, 71] on div "Image 0" at bounding box center [311, 71] width 30 height 17
click at [307, 80] on img at bounding box center [312, 71] width 26 height 17
click at [349, 76] on img at bounding box center [342, 70] width 26 height 9
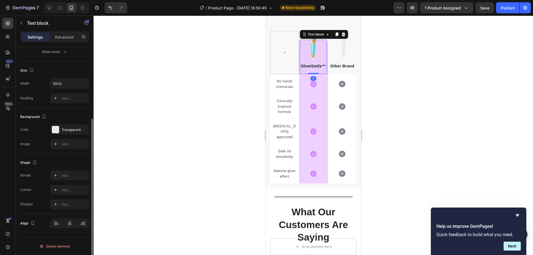
scroll to position [0, 0]
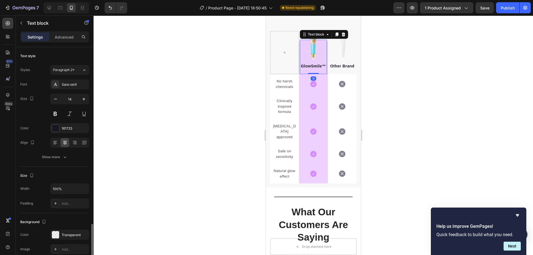
click at [313, 43] on div "GlowSmile ™ Text block 0" at bounding box center [313, 57] width 27 height 34
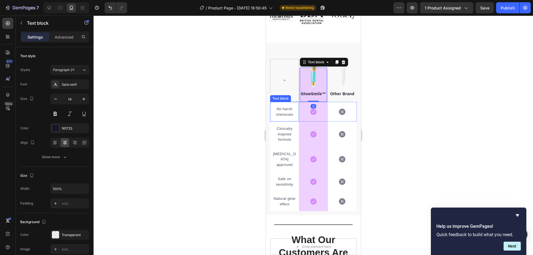
scroll to position [1028, 0]
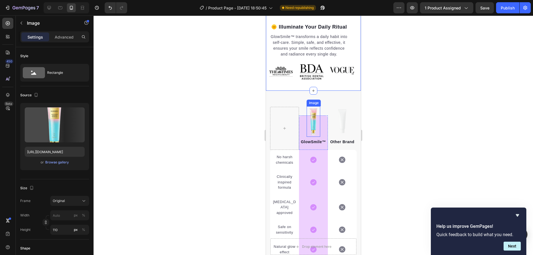
click at [315, 114] on div "Image" at bounding box center [314, 121] width 14 height 31
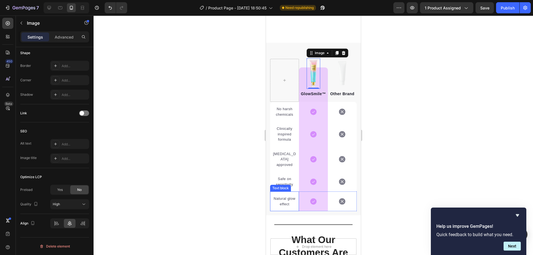
scroll to position [1111, 0]
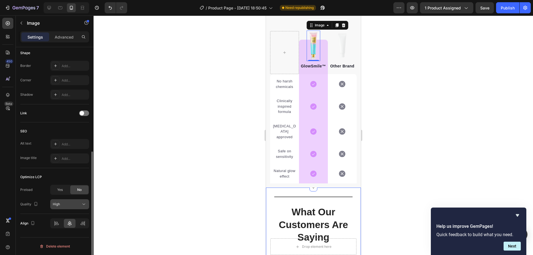
click at [59, 207] on button "High" at bounding box center [69, 204] width 39 height 10
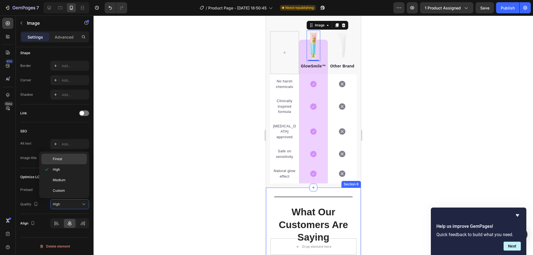
click at [63, 156] on div "Finest" at bounding box center [64, 159] width 46 height 11
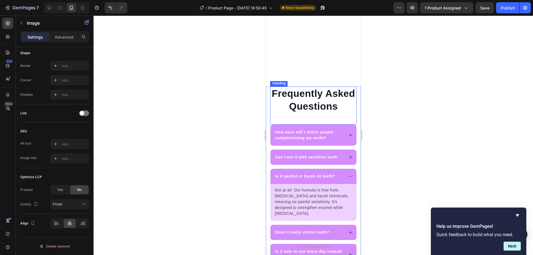
scroll to position [1361, 0]
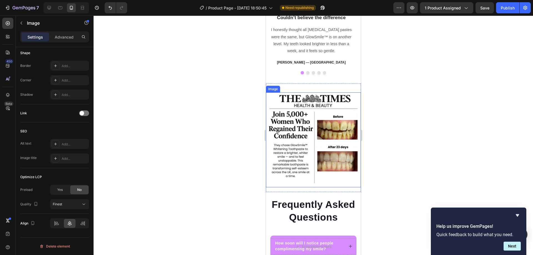
click at [311, 136] on img at bounding box center [313, 139] width 95 height 95
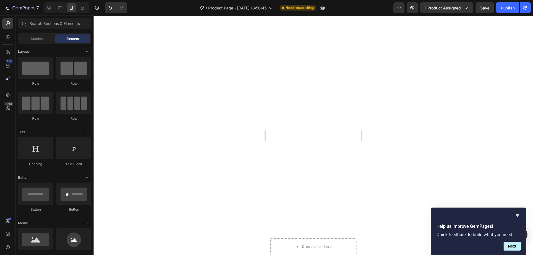
scroll to position [0, 0]
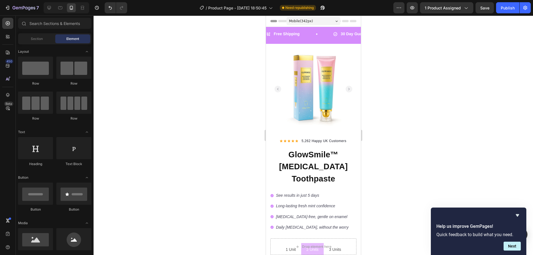
drag, startPoint x: 358, startPoint y: 225, endPoint x: 642, endPoint y: 36, distance: 341.3
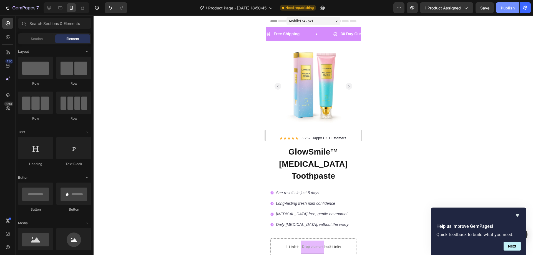
click at [508, 7] on div "Publish" at bounding box center [508, 8] width 14 height 6
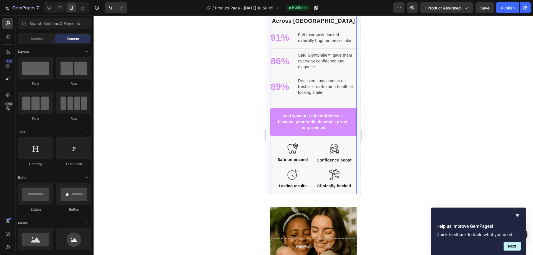
scroll to position [577, 0]
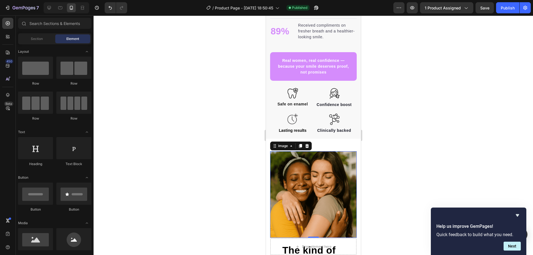
click at [325, 190] on img at bounding box center [313, 194] width 87 height 87
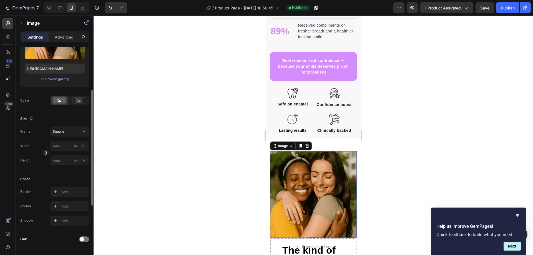
scroll to position [167, 0]
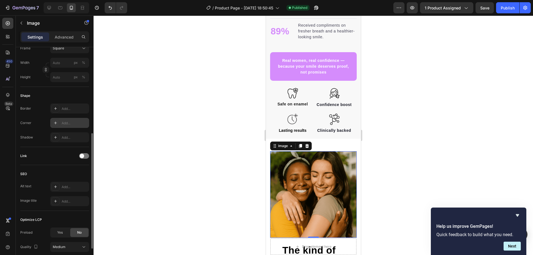
click at [62, 122] on div "Add..." at bounding box center [75, 123] width 26 height 5
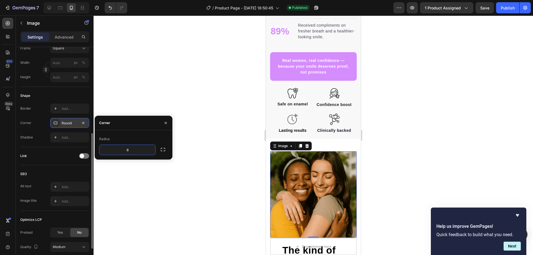
click at [133, 112] on div at bounding box center [314, 136] width 440 height 240
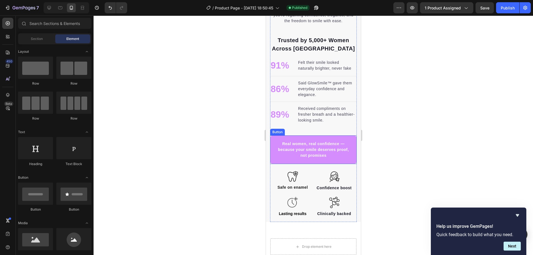
scroll to position [466, 0]
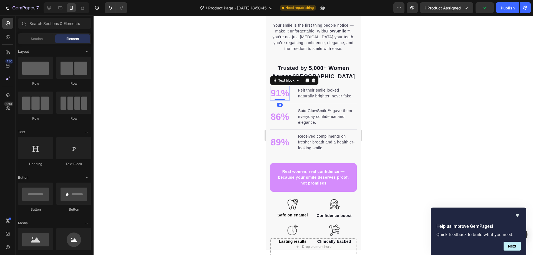
click at [280, 92] on p "91%" at bounding box center [280, 93] width 19 height 14
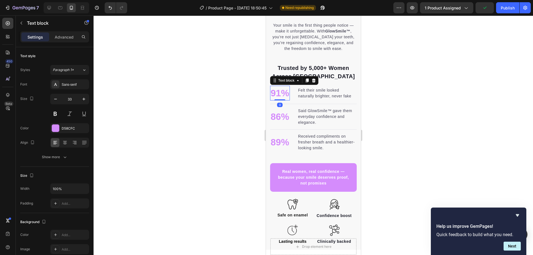
click at [281, 95] on p "91%" at bounding box center [280, 93] width 19 height 14
click at [280, 117] on p "86%" at bounding box center [280, 117] width 19 height 14
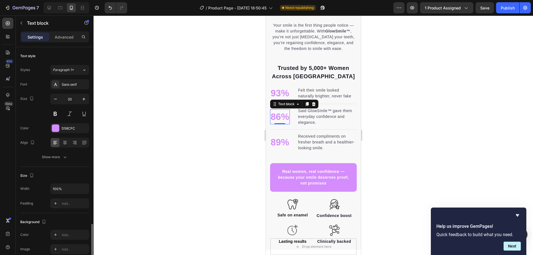
scroll to position [105, 0]
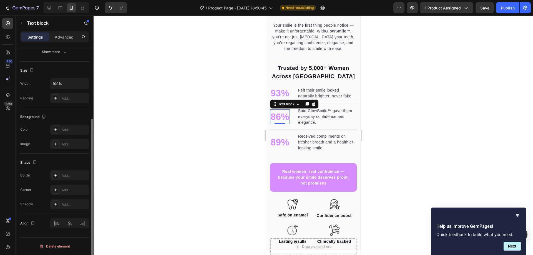
click at [280, 117] on p "86%" at bounding box center [280, 117] width 19 height 14
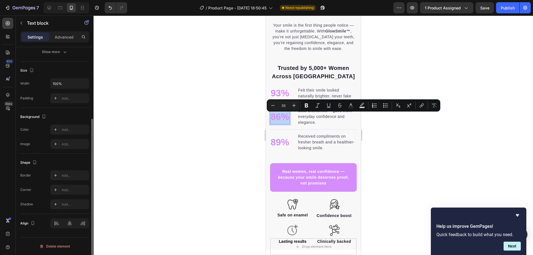
click at [280, 117] on p "86%" at bounding box center [280, 117] width 19 height 14
click at [280, 119] on p "86%" at bounding box center [280, 117] width 19 height 14
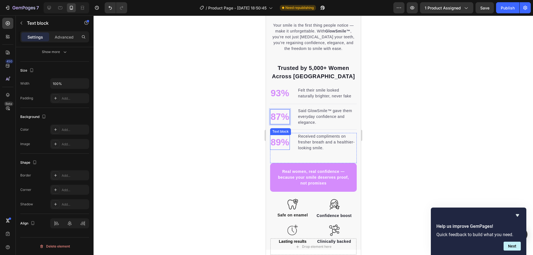
click at [279, 145] on p "89%" at bounding box center [280, 143] width 19 height 14
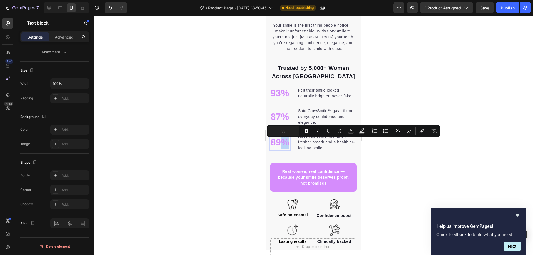
click at [279, 144] on p "89%" at bounding box center [280, 143] width 19 height 14
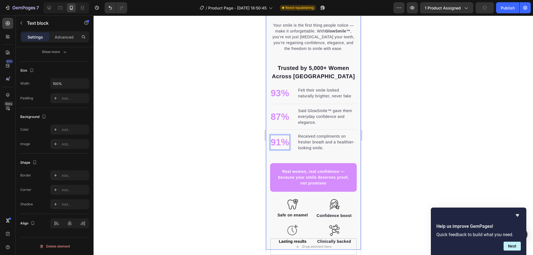
click at [242, 149] on div at bounding box center [314, 136] width 440 height 240
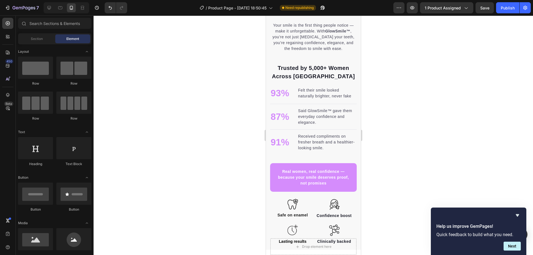
click at [205, 147] on div at bounding box center [314, 136] width 440 height 240
click at [278, 146] on p "91%" at bounding box center [280, 143] width 19 height 14
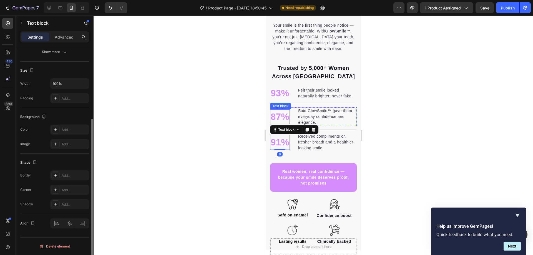
click at [278, 123] on p "87%" at bounding box center [280, 117] width 19 height 14
click at [279, 120] on p "87%" at bounding box center [280, 117] width 19 height 14
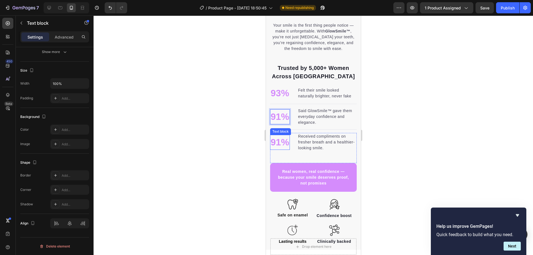
click at [281, 145] on p "91%" at bounding box center [280, 143] width 19 height 14
click at [306, 117] on p "Said GlowSmile™ gave them everyday confidence and elegance." at bounding box center [327, 116] width 58 height 17
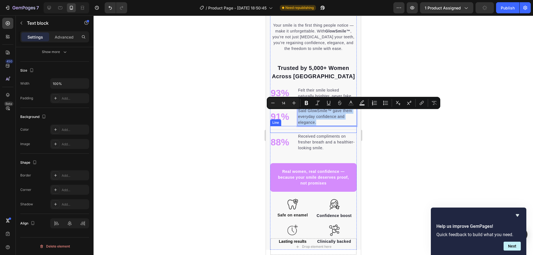
copy p "Said GlowSmile™ gave them everyday confidence and elegance."
click at [336, 147] on p "Received compliments on fresher breath and a healthier-looking smile." at bounding box center [327, 142] width 58 height 17
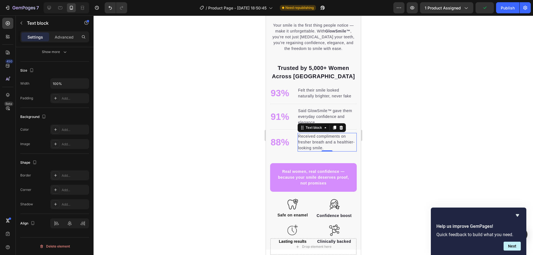
click at [342, 150] on p "Received compliments on fresher breath and a healthier-looking smile." at bounding box center [327, 142] width 58 height 17
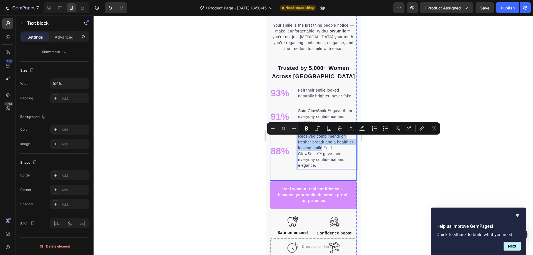
drag, startPoint x: 339, startPoint y: 151, endPoint x: 294, endPoint y: 140, distance: 46.2
click at [294, 140] on li "88% Text block Received compliments on fresher breath and a healthier-looking s…" at bounding box center [313, 151] width 87 height 36
copy p "Received compliments on fresher breath and a healthier-looking smile"
click at [310, 115] on p "Said GlowSmile™ gave them everyday confidence and elegance." at bounding box center [327, 116] width 58 height 17
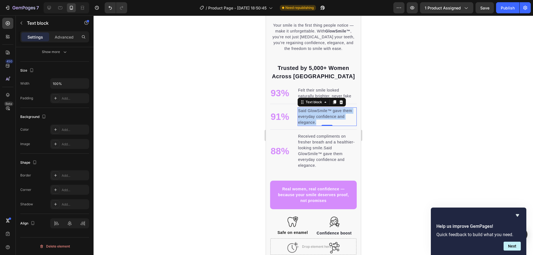
click at [310, 115] on p "Said GlowSmile™ gave them everyday confidence and elegance." at bounding box center [327, 116] width 58 height 17
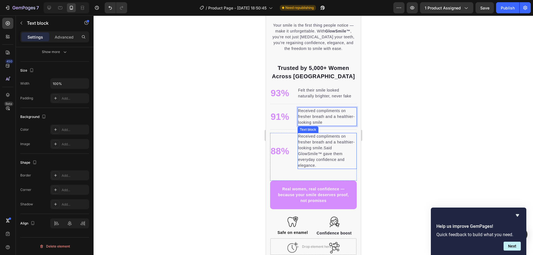
click at [339, 151] on p "Received compliments on fresher breath and a healthier-looking smile.Said GlowS…" at bounding box center [327, 151] width 58 height 35
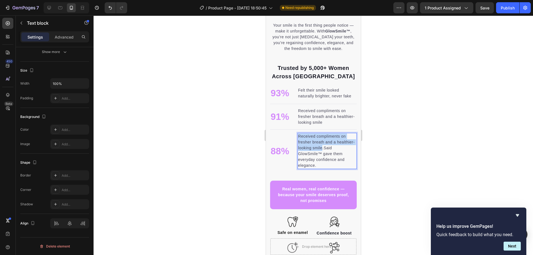
drag, startPoint x: 339, startPoint y: 151, endPoint x: 298, endPoint y: 141, distance: 41.9
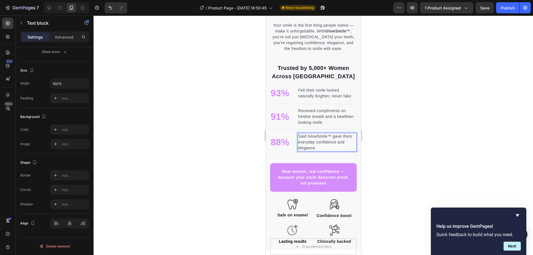
click at [309, 142] on p "Said GlowSmile™ gave them everyday confidence and elegance." at bounding box center [327, 142] width 58 height 17
click at [231, 145] on div at bounding box center [314, 136] width 440 height 240
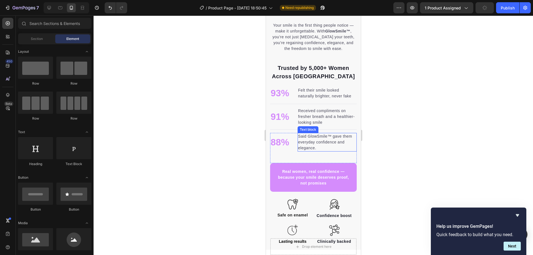
click at [333, 142] on p "Said GlowSmile™ gave them everyday confidence and elegance." at bounding box center [327, 142] width 58 height 17
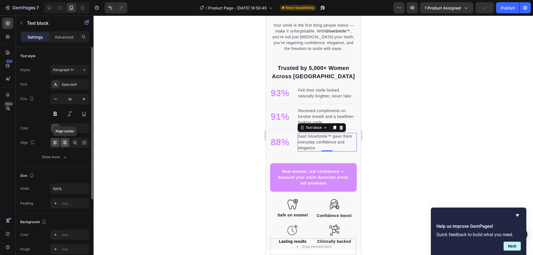
click at [63, 145] on icon at bounding box center [65, 143] width 6 height 6
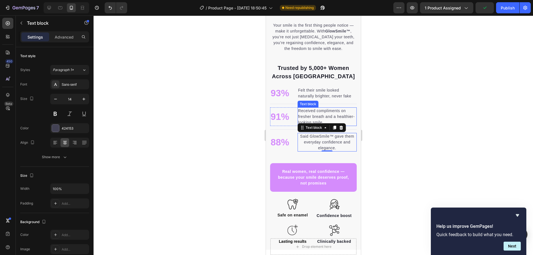
click at [307, 115] on p "Received compliments on fresher breath and a healthier-looking smile" at bounding box center [327, 116] width 58 height 17
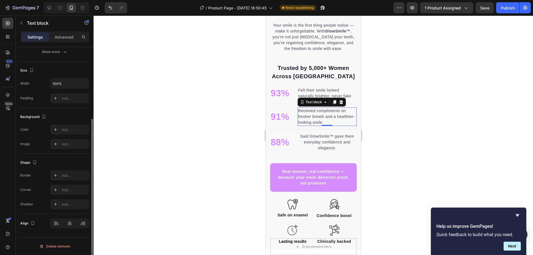
scroll to position [0, 0]
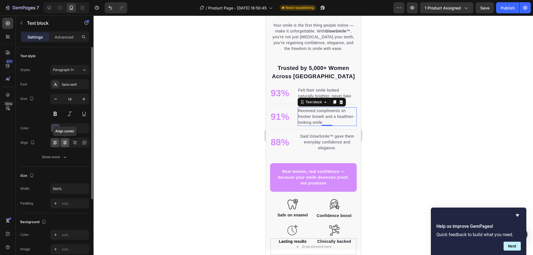
click at [64, 140] on icon at bounding box center [65, 143] width 6 height 6
click at [318, 92] on p "Felt their smile looked naturally brighter, never fake" at bounding box center [327, 93] width 58 height 12
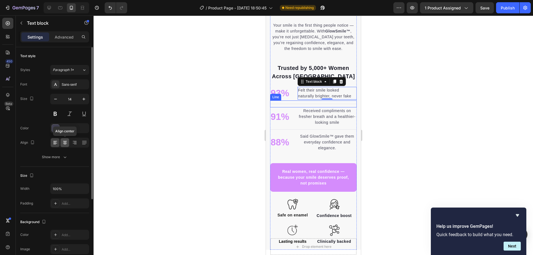
click at [62, 143] on icon at bounding box center [65, 143] width 6 height 6
click at [181, 161] on div at bounding box center [314, 136] width 440 height 240
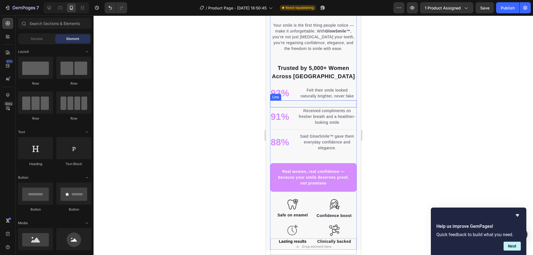
drag, startPoint x: 241, startPoint y: 164, endPoint x: 3, endPoint y: 141, distance: 238.6
click at [241, 164] on div at bounding box center [314, 136] width 440 height 240
click at [326, 149] on p "Said GlowSmile™ gave them everyday confidence and elegance." at bounding box center [327, 142] width 58 height 17
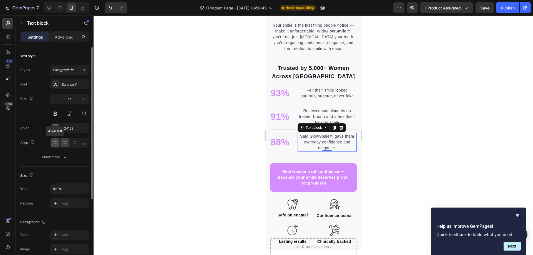
click at [51, 143] on div at bounding box center [55, 142] width 9 height 9
click at [238, 150] on div at bounding box center [314, 136] width 440 height 240
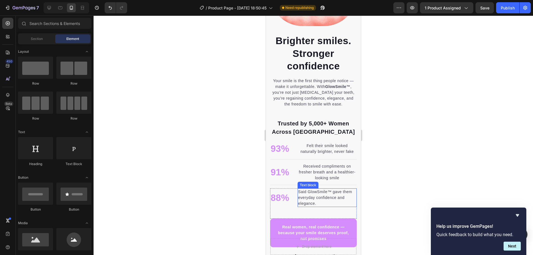
scroll to position [438, 0]
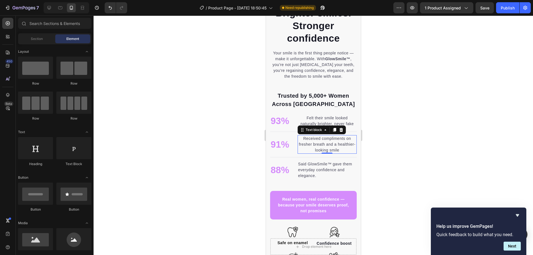
click at [313, 142] on p "Received compliments on fresher breath and a healthier-looking smile" at bounding box center [327, 144] width 58 height 17
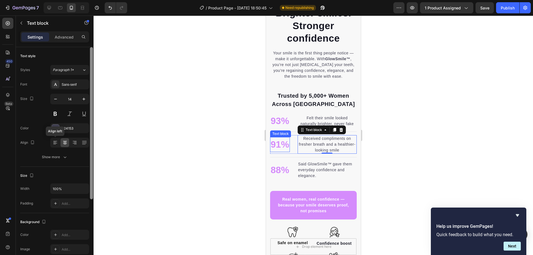
click at [53, 144] on icon at bounding box center [55, 143] width 6 height 6
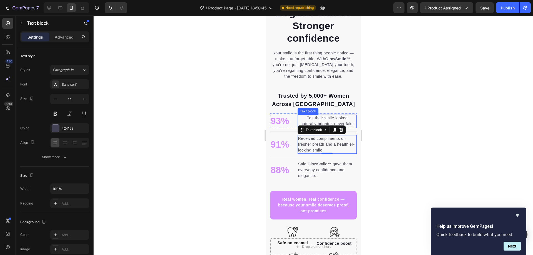
click at [309, 118] on p "Felt their smile looked naturally brighter, never fake" at bounding box center [327, 121] width 58 height 12
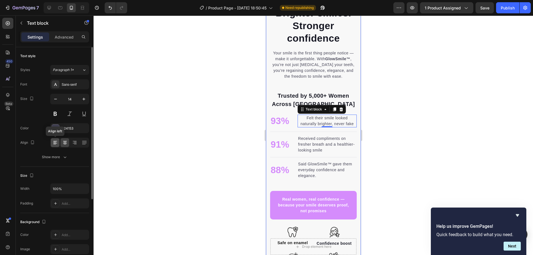
click at [54, 142] on icon at bounding box center [55, 143] width 6 height 6
click at [206, 151] on div at bounding box center [314, 136] width 440 height 240
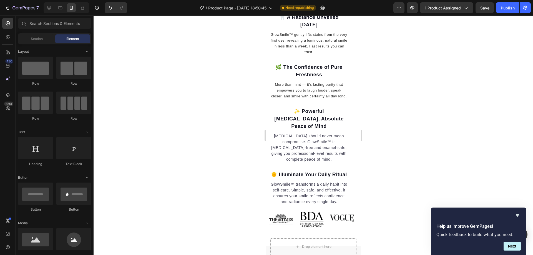
scroll to position [769, 0]
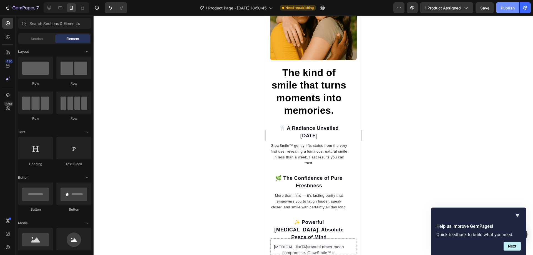
click at [508, 11] on button "Publish" at bounding box center [507, 7] width 23 height 11
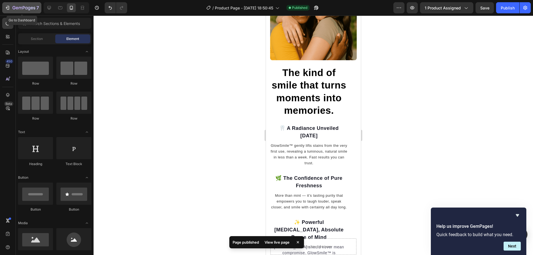
click at [9, 9] on icon "button" at bounding box center [8, 8] width 6 height 6
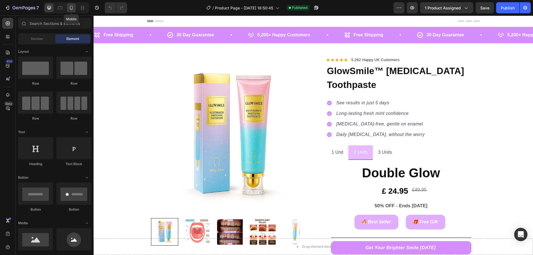
click at [73, 7] on icon at bounding box center [71, 8] width 3 height 4
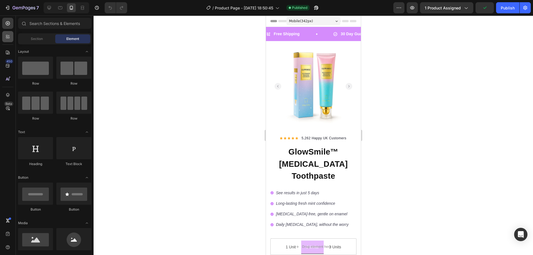
click at [11, 41] on div at bounding box center [7, 36] width 11 height 11
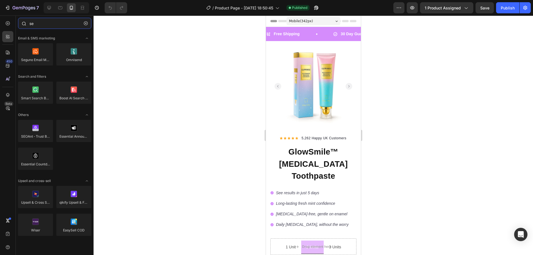
type input "s"
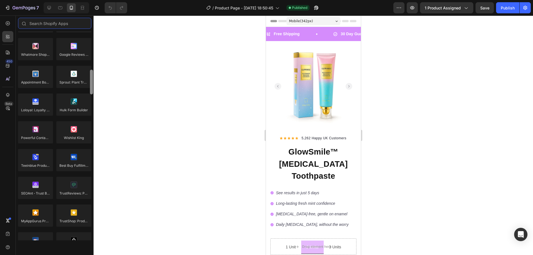
scroll to position [1547, 0]
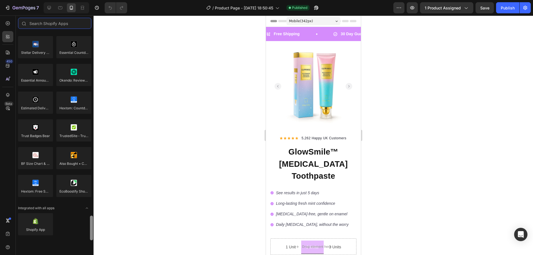
drag, startPoint x: 91, startPoint y: 125, endPoint x: 85, endPoint y: 236, distance: 111.3
click at [85, 236] on div "Product reviews Loox Fera Reviews Judge.me LAI Product Reviews Opinew Rivyo Ryv…" at bounding box center [55, 135] width 78 height 209
click at [45, 230] on div at bounding box center [35, 224] width 35 height 22
click at [44, 230] on div at bounding box center [35, 224] width 35 height 22
click at [32, 224] on div at bounding box center [35, 224] width 35 height 22
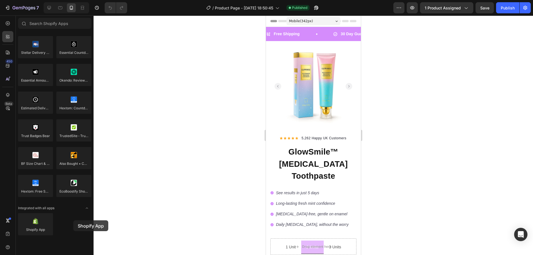
scroll to position [8, 0]
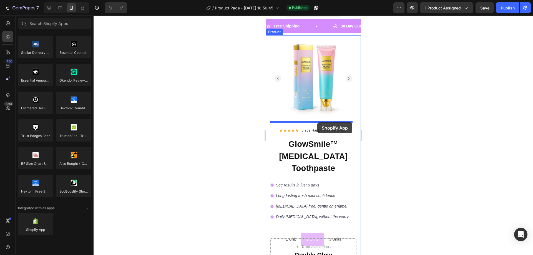
drag, startPoint x: 301, startPoint y: 240, endPoint x: 317, endPoint y: 122, distance: 118.4
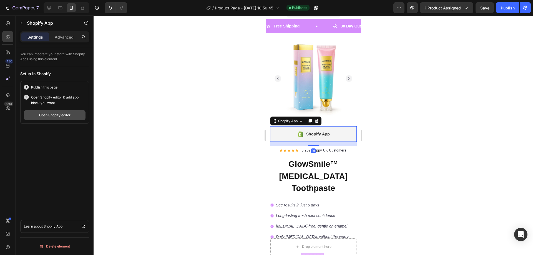
click at [53, 113] on div "Open Shopify editor" at bounding box center [54, 115] width 31 height 5
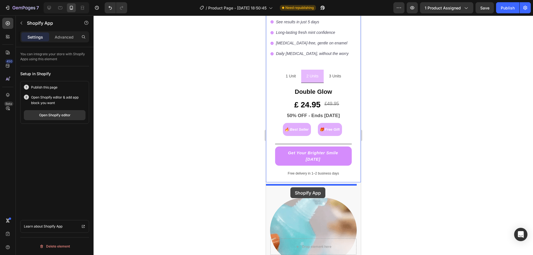
scroll to position [236, 0]
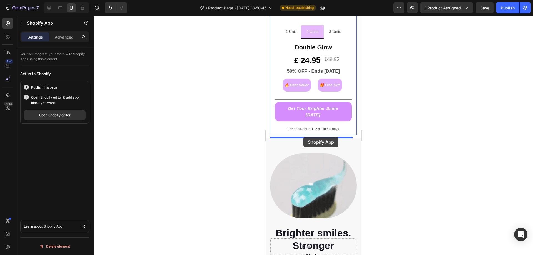
drag, startPoint x: 282, startPoint y: 122, endPoint x: 303, endPoint y: 137, distance: 25.4
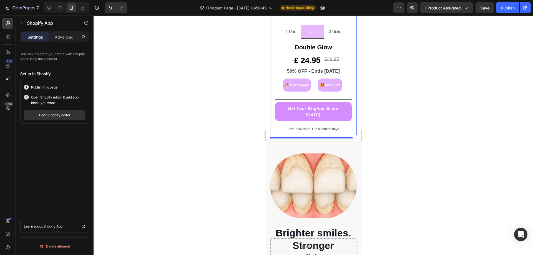
scroll to position [216, 0]
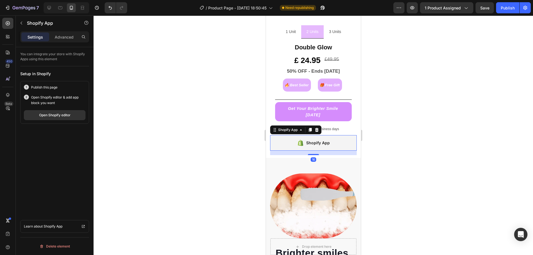
click at [224, 143] on div at bounding box center [314, 136] width 440 height 240
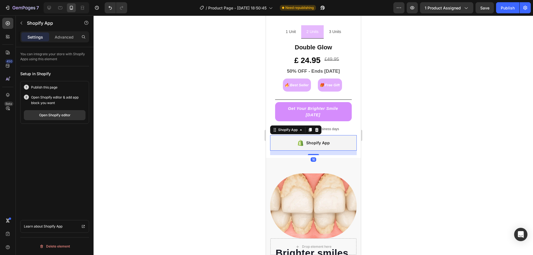
scroll to position [1473, 0]
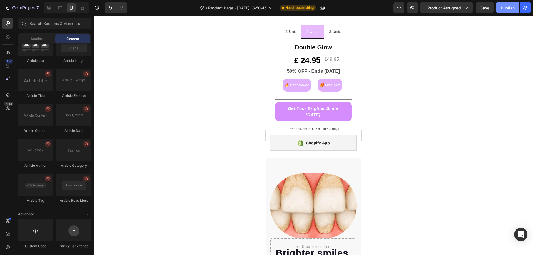
click at [504, 10] on div "Publish" at bounding box center [508, 8] width 14 height 6
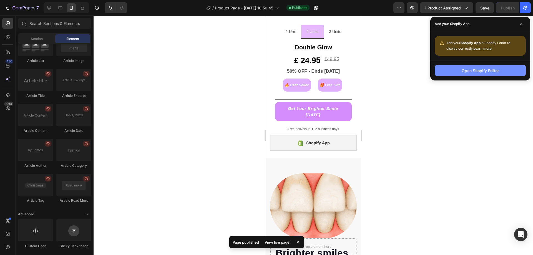
click at [447, 74] on button "Open Shopify Editor" at bounding box center [480, 70] width 91 height 11
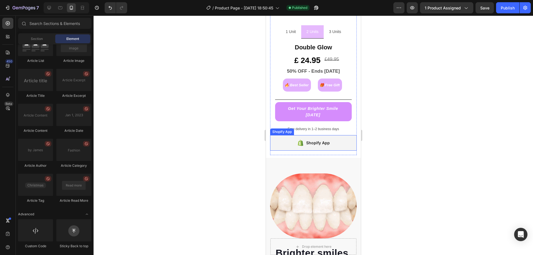
click at [311, 144] on div "Shopify App" at bounding box center [318, 143] width 24 height 7
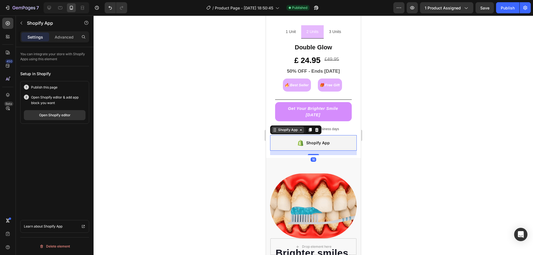
click at [292, 132] on div "Shopify App" at bounding box center [288, 129] width 22 height 5
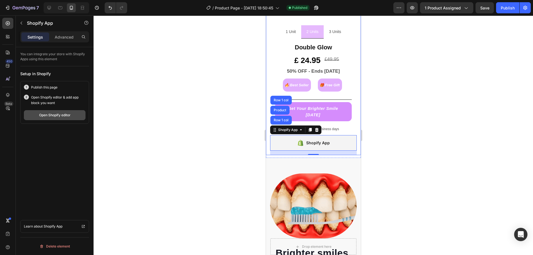
click at [44, 115] on div "Open Shopify editor" at bounding box center [54, 115] width 31 height 5
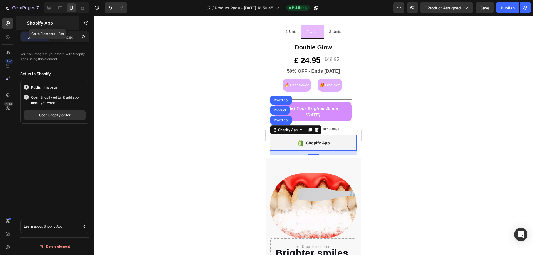
click at [20, 21] on icon "button" at bounding box center [21, 23] width 4 height 4
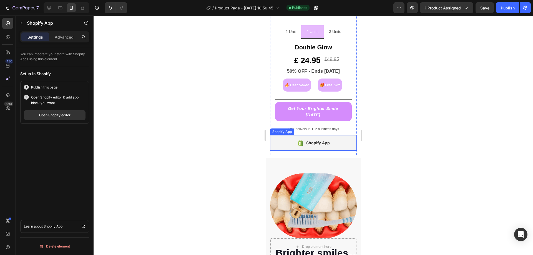
click at [287, 148] on div "Shopify App" at bounding box center [313, 143] width 87 height 16
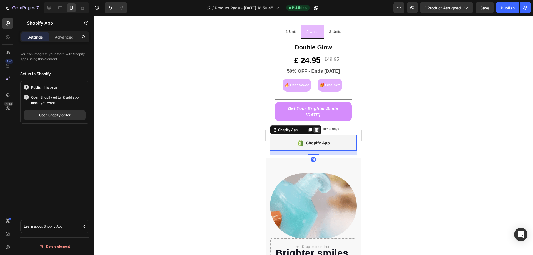
click at [317, 132] on icon at bounding box center [316, 130] width 4 height 4
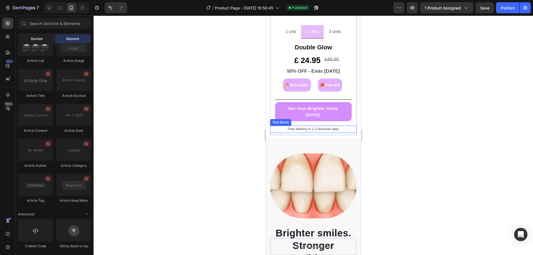
click at [40, 34] on div "Section" at bounding box center [36, 38] width 35 height 9
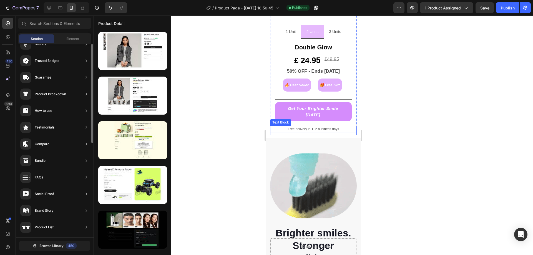
scroll to position [0, 0]
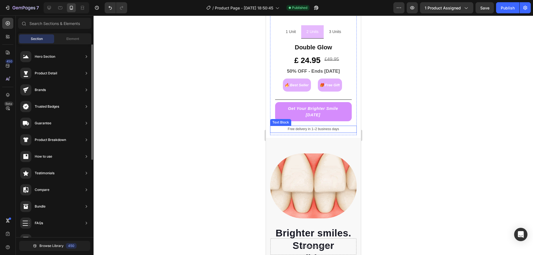
click at [71, 34] on div "Section Element" at bounding box center [54, 38] width 73 height 11
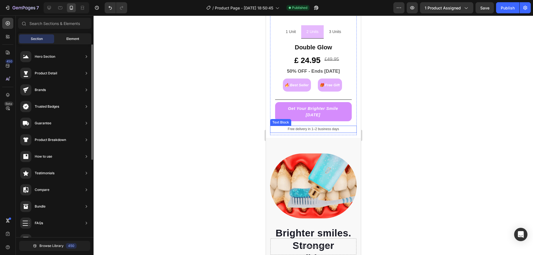
drag, startPoint x: 71, startPoint y: 37, endPoint x: 74, endPoint y: 35, distance: 3.4
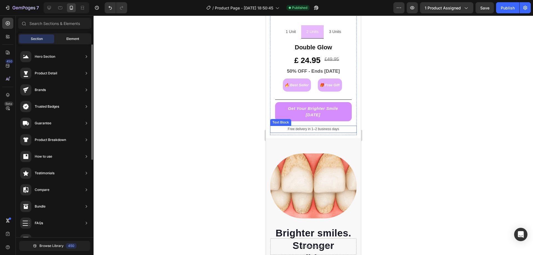
click at [72, 36] on div "Element" at bounding box center [72, 38] width 35 height 9
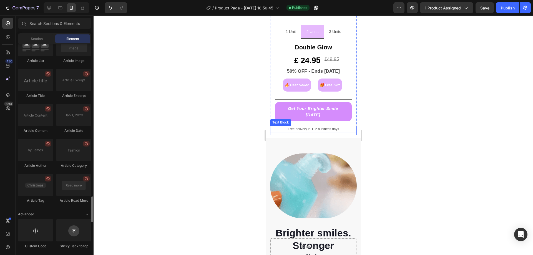
scroll to position [1362, 0]
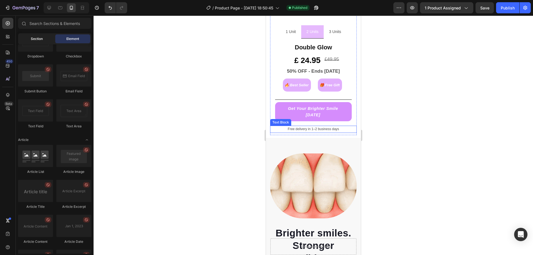
click at [38, 36] on div "Section" at bounding box center [36, 38] width 35 height 9
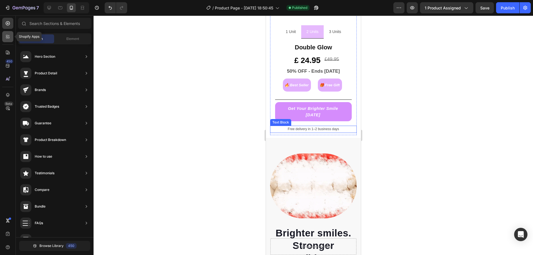
click at [9, 37] on icon at bounding box center [9, 38] width 2 height 2
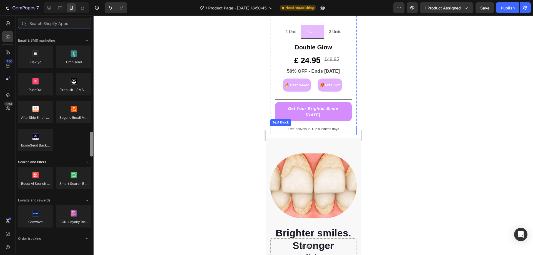
scroll to position [919, 0]
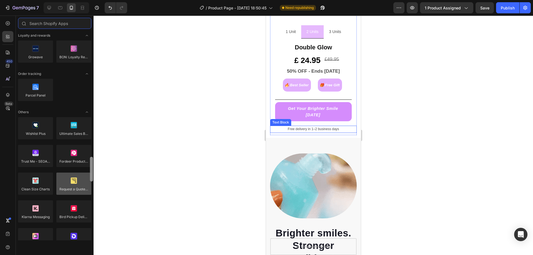
drag, startPoint x: 91, startPoint y: 177, endPoint x: 69, endPoint y: 178, distance: 22.5
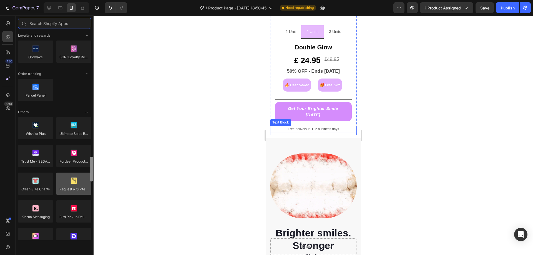
click at [69, 178] on div "Product reviews Loox Fera Reviews Judge.me LAI Product Reviews Opinew Rivyo Ryv…" at bounding box center [55, 135] width 78 height 209
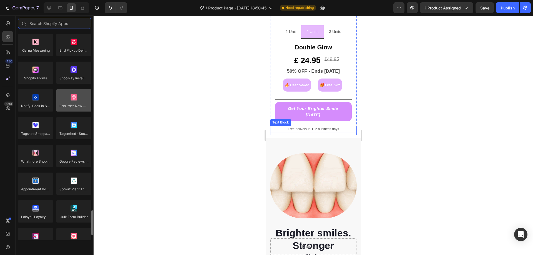
scroll to position [1271, 0]
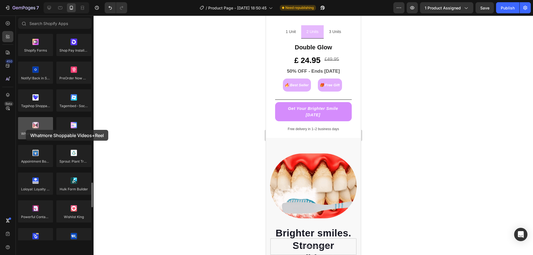
drag, startPoint x: 42, startPoint y: 134, endPoint x: 26, endPoint y: 130, distance: 17.2
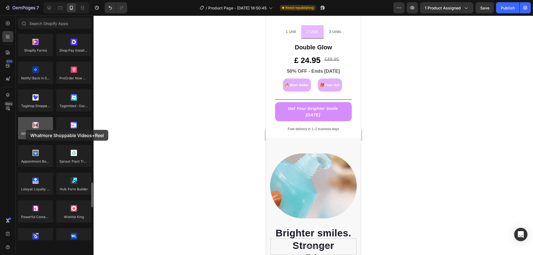
click at [26, 130] on div at bounding box center [35, 128] width 35 height 22
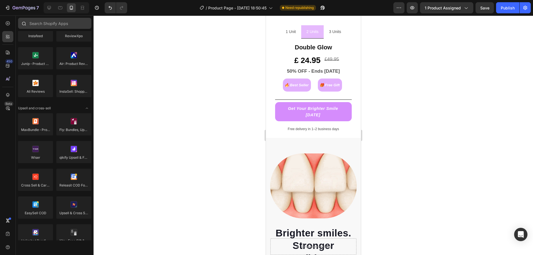
scroll to position [0, 0]
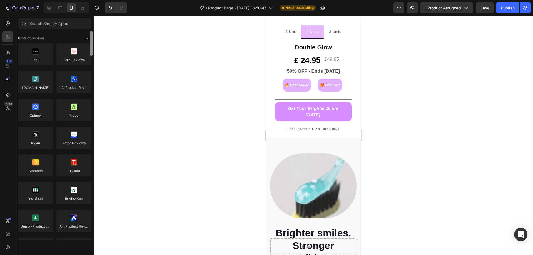
drag, startPoint x: 91, startPoint y: 217, endPoint x: 150, endPoint y: 7, distance: 218.4
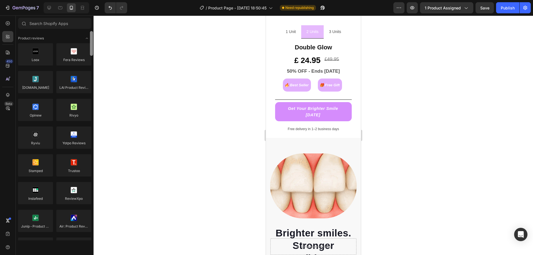
click at [87, 0] on div "7 / Product Page - Sep 15, 18:50:45 Need republishing Preview 1 product assigne…" at bounding box center [266, 0] width 533 height 0
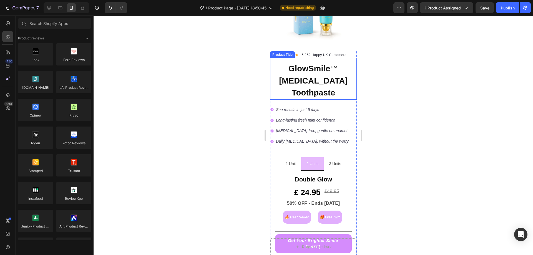
scroll to position [111, 0]
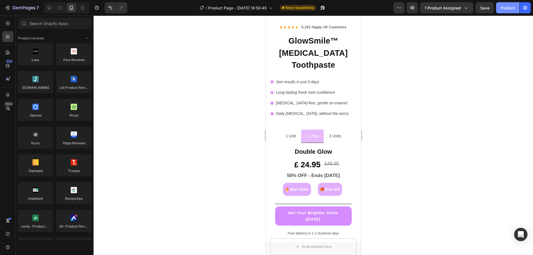
click at [509, 11] on div "Publish" at bounding box center [508, 8] width 14 height 6
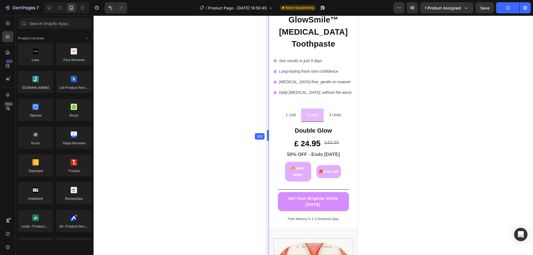
scroll to position [105, 0]
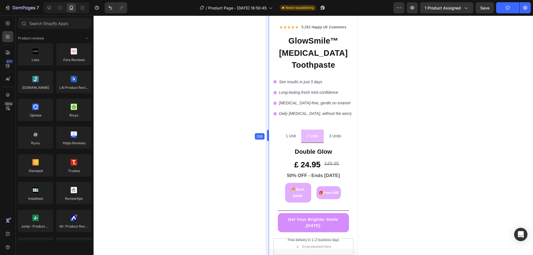
drag, startPoint x: 264, startPoint y: 137, endPoint x: 436, endPoint y: 132, distance: 172.3
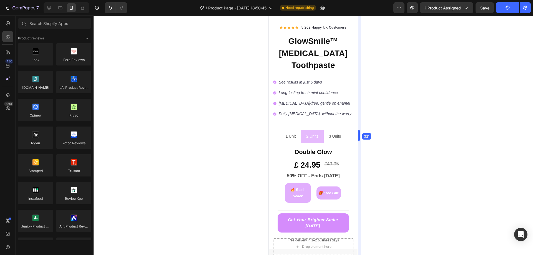
drag, startPoint x: 358, startPoint y: 141, endPoint x: 377, endPoint y: 139, distance: 19.2
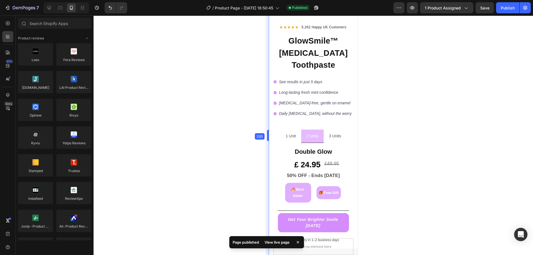
drag, startPoint x: 263, startPoint y: 137, endPoint x: 439, endPoint y: 125, distance: 176.3
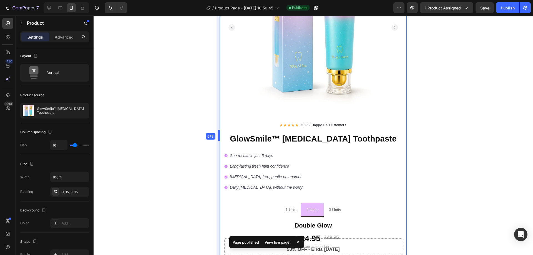
type input "0"
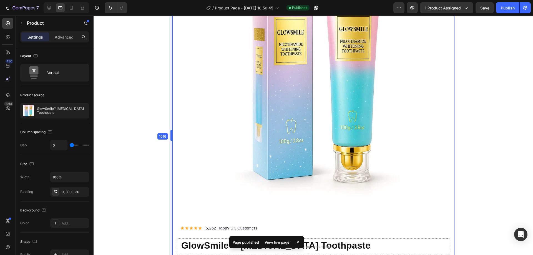
scroll to position [21, 0]
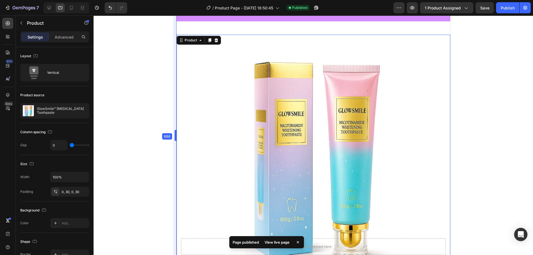
type input "16"
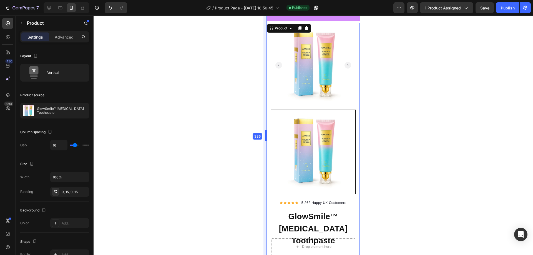
scroll to position [8, 0]
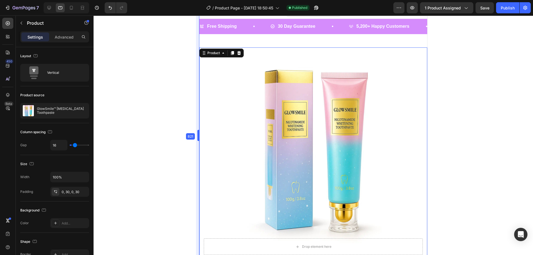
type input "0"
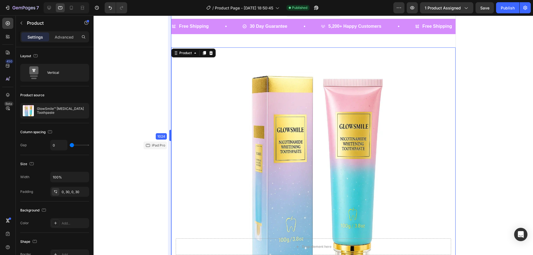
scroll to position [21, 0]
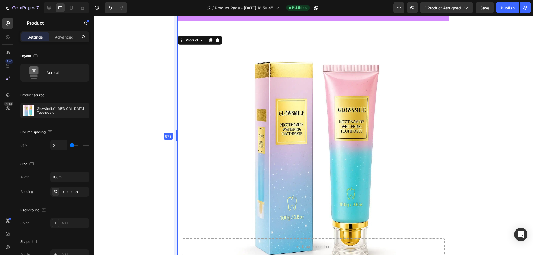
type input "16"
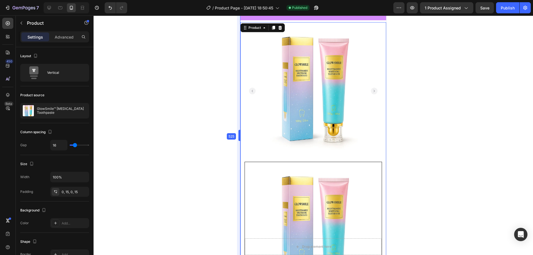
scroll to position [8, 0]
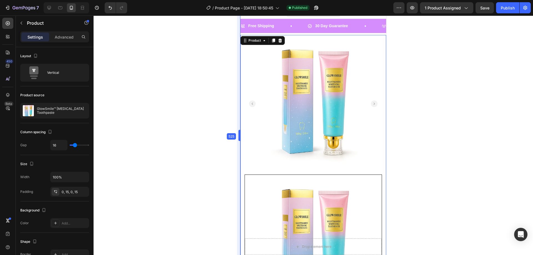
drag, startPoint x: 267, startPoint y: 133, endPoint x: 226, endPoint y: 141, distance: 42.1
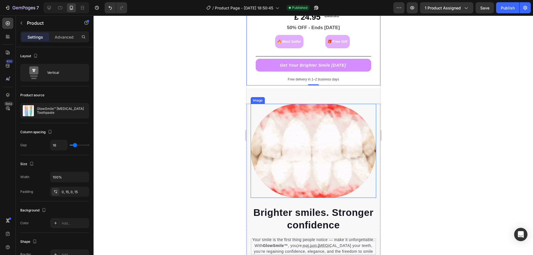
scroll to position [397, 0]
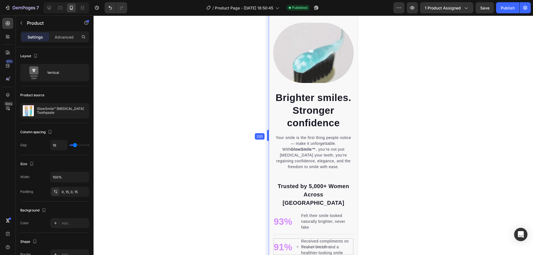
drag, startPoint x: 246, startPoint y: 132, endPoint x: 389, endPoint y: 117, distance: 144.3
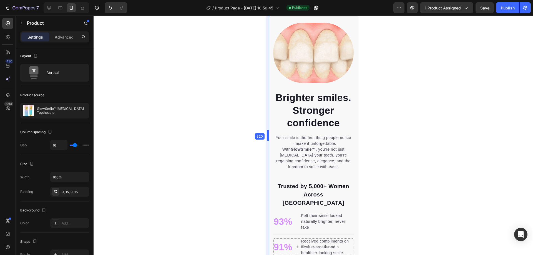
type input "0"
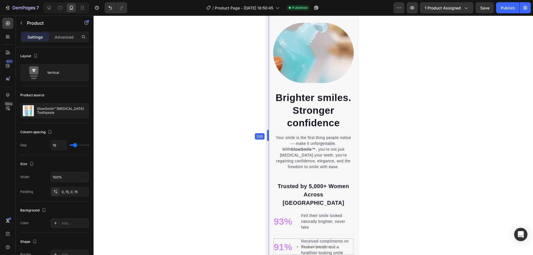
type input "0"
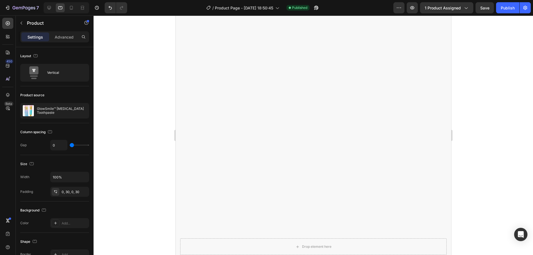
scroll to position [21, 0]
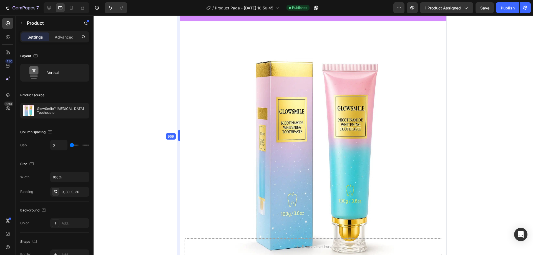
type input "16"
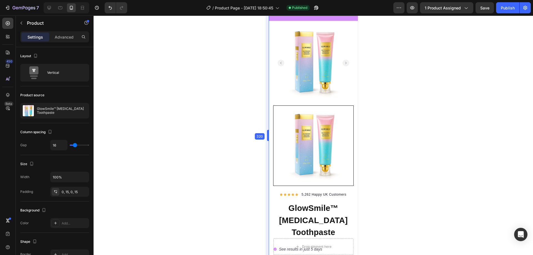
scroll to position [8, 0]
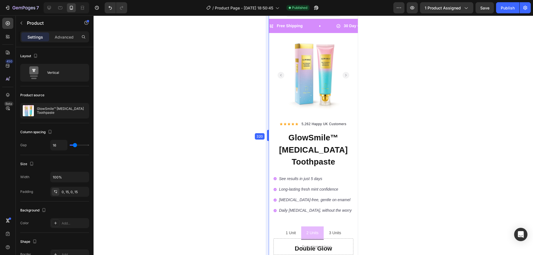
drag, startPoint x: 174, startPoint y: 136, endPoint x: 416, endPoint y: 132, distance: 242.5
drag, startPoint x: 269, startPoint y: 138, endPoint x: 365, endPoint y: 133, distance: 96.2
click at [374, 132] on div at bounding box center [314, 136] width 440 height 240
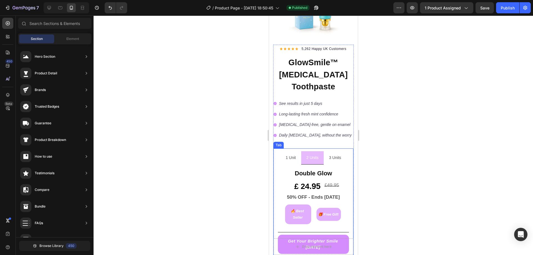
scroll to position [167, 0]
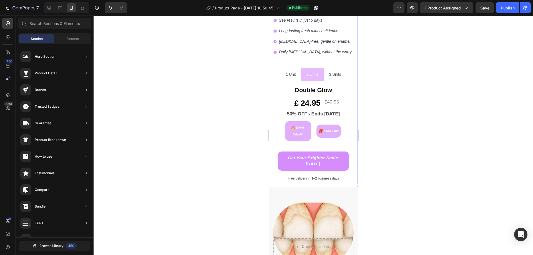
click at [351, 167] on div "Product Images Row Icon Icon Icon Icon Icon Icon List Hoz 5,262 Happy UK Custom…" at bounding box center [313, 30] width 89 height 308
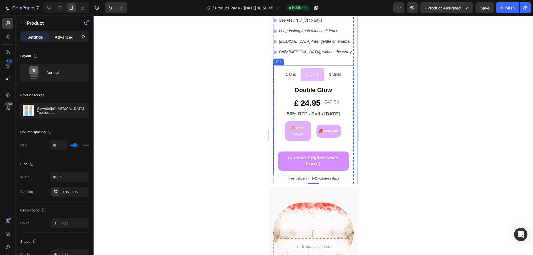
click at [64, 40] on div "Advanced" at bounding box center [64, 36] width 28 height 9
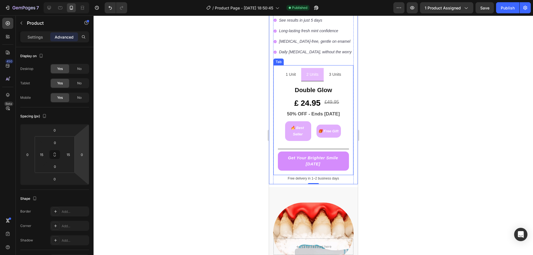
click at [204, 174] on div at bounding box center [314, 136] width 440 height 240
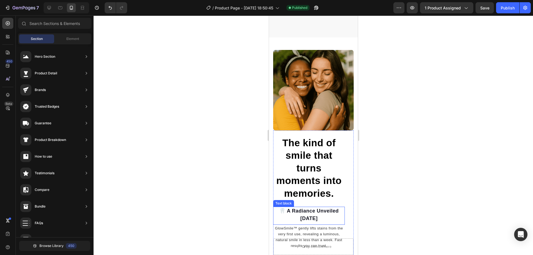
scroll to position [797, 0]
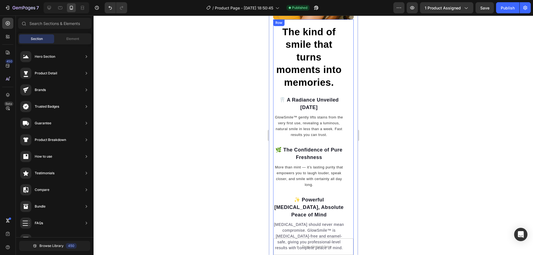
click at [344, 150] on div "The kind of smile that turns moments into memories. Heading 🦷 A Radiance Unveil…" at bounding box center [313, 163] width 81 height 288
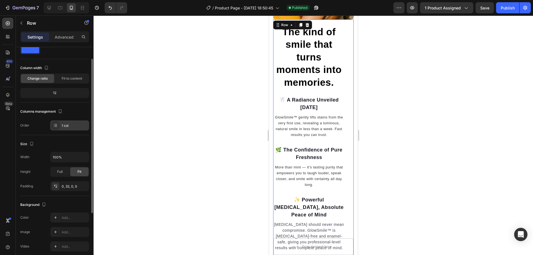
scroll to position [0, 0]
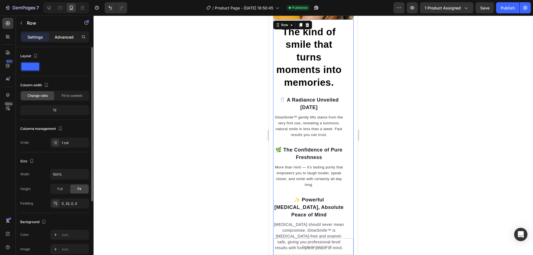
click at [60, 36] on p "Advanced" at bounding box center [64, 37] width 19 height 6
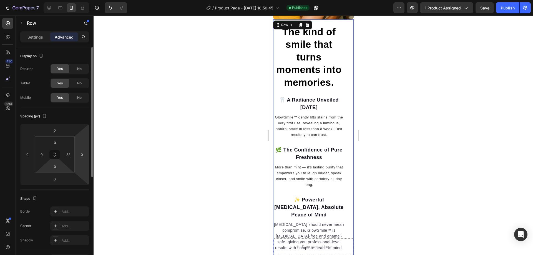
click at [68, 0] on html "7 / Product Page - Sep 15, 18:50:45 Published Preview 1 product assigned Save P…" at bounding box center [266, 0] width 533 height 0
click at [71, 157] on input "32" at bounding box center [68, 155] width 8 height 8
click at [67, 155] on input "32" at bounding box center [68, 155] width 8 height 8
type input "0"
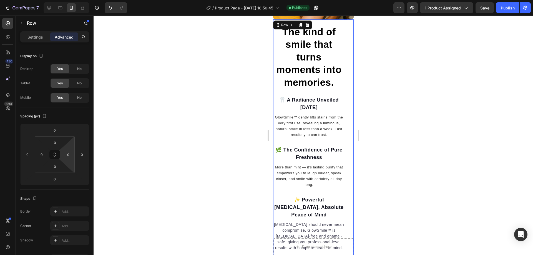
click at [124, 158] on div at bounding box center [314, 136] width 440 height 240
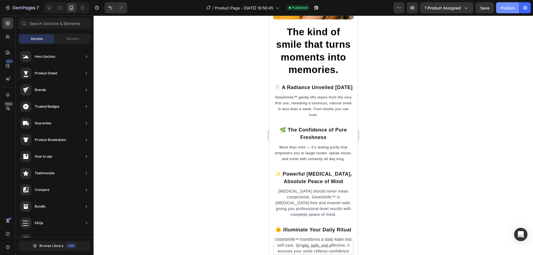
click at [506, 5] on div "Publish" at bounding box center [508, 8] width 14 height 6
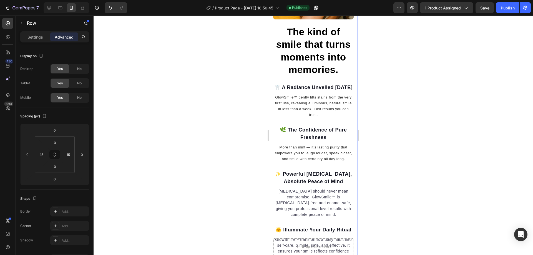
click at [351, 118] on div "The kind of smile that turns moments into memories. Heading 🦷 A Radiance Unveil…" at bounding box center [313, 100] width 89 height 322
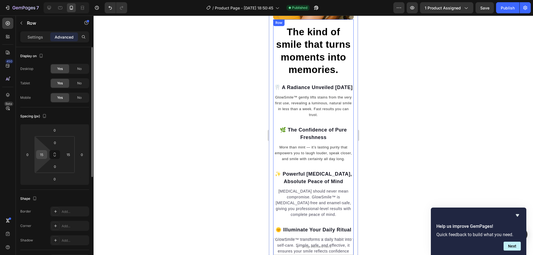
click at [41, 156] on input "15" at bounding box center [41, 155] width 8 height 8
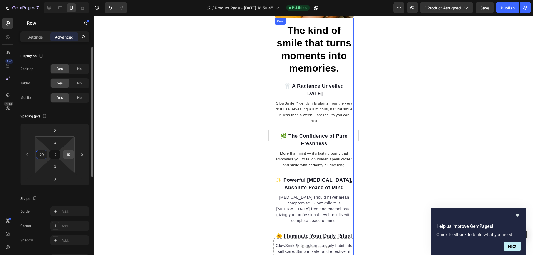
type input "20"
click at [69, 156] on input "15" at bounding box center [68, 155] width 8 height 8
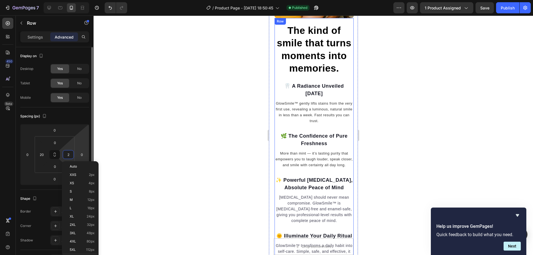
type input "20"
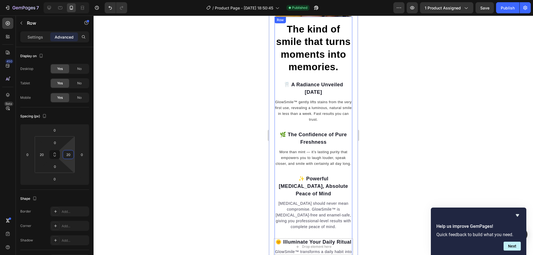
click at [174, 132] on div at bounding box center [314, 136] width 440 height 240
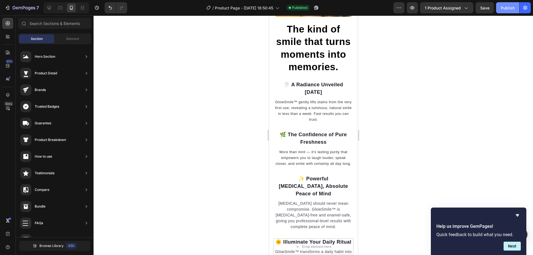
click at [501, 6] on div "Publish" at bounding box center [508, 8] width 14 height 6
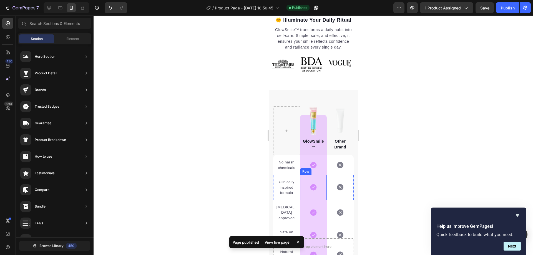
scroll to position [991, 0]
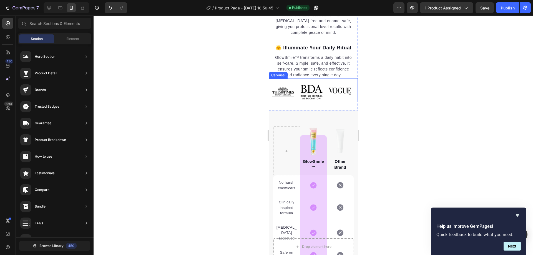
click at [296, 100] on div "Image" at bounding box center [283, 92] width 28 height 16
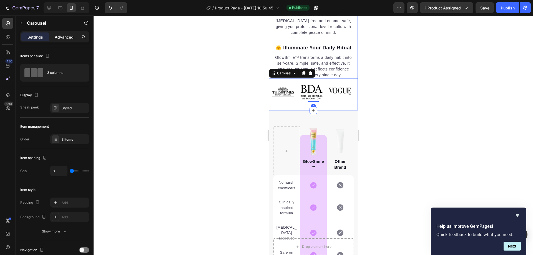
click at [59, 39] on p "Advanced" at bounding box center [64, 37] width 19 height 6
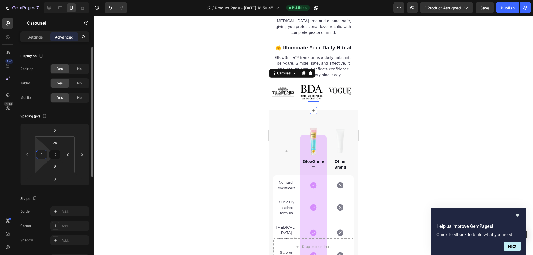
click at [42, 153] on input "0" at bounding box center [41, 155] width 8 height 8
type input "10"
click at [67, 156] on input "0" at bounding box center [68, 155] width 8 height 8
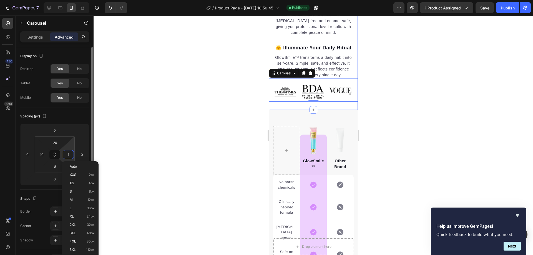
type input "10"
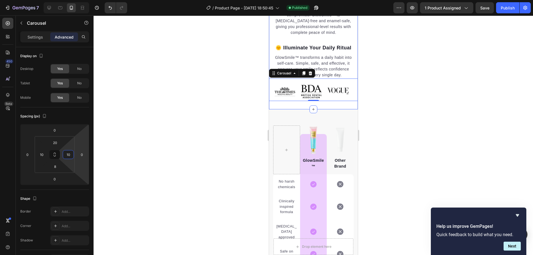
click at [163, 116] on div at bounding box center [314, 136] width 440 height 240
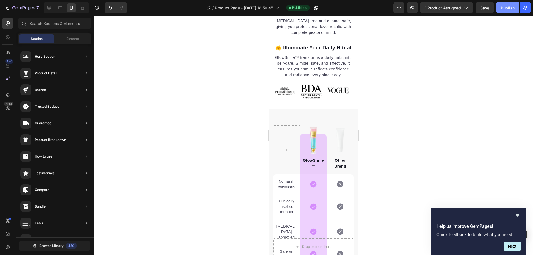
click at [511, 7] on div "Publish" at bounding box center [508, 8] width 14 height 6
